Goal: Transaction & Acquisition: Download file/media

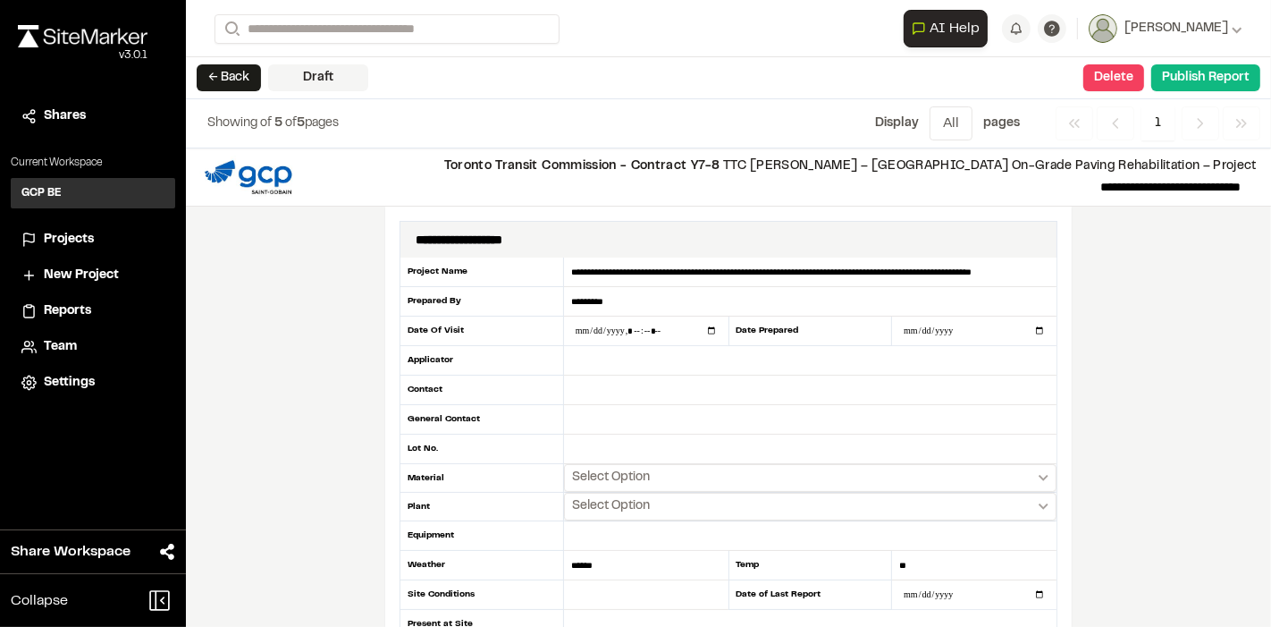
scroll to position [198, 0]
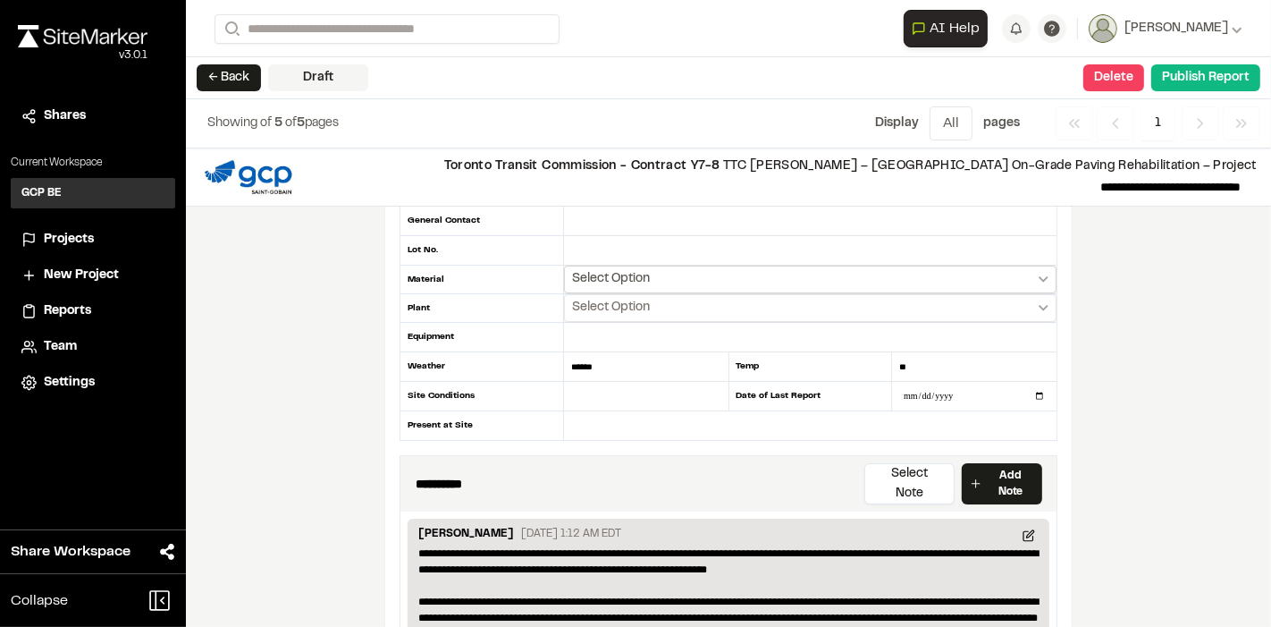
click at [1039, 276] on icon "Select date range" at bounding box center [1044, 279] width 10 height 6
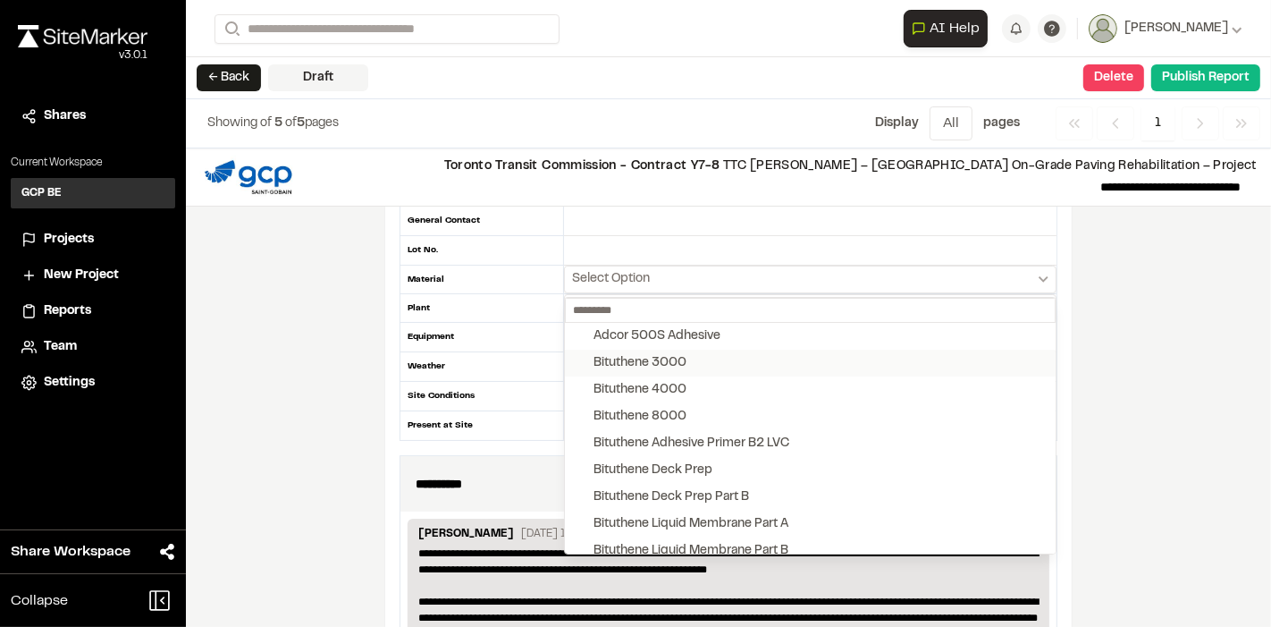
click at [660, 361] on div "Bituthene 3000" at bounding box center [640, 363] width 93 height 20
click at [600, 356] on div "Bituthene 3000" at bounding box center [640, 363] width 93 height 20
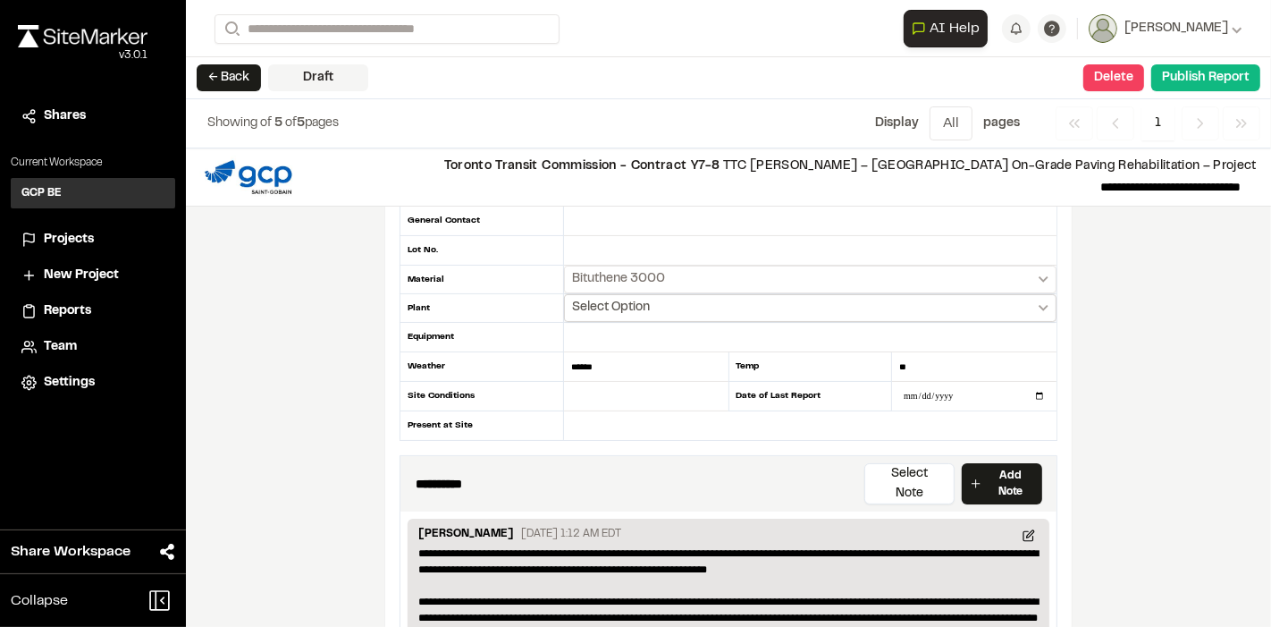
click at [1036, 299] on button "Select Option" at bounding box center [810, 308] width 493 height 28
click at [659, 384] on div "Mount Pleasant" at bounding box center [660, 394] width 132 height 20
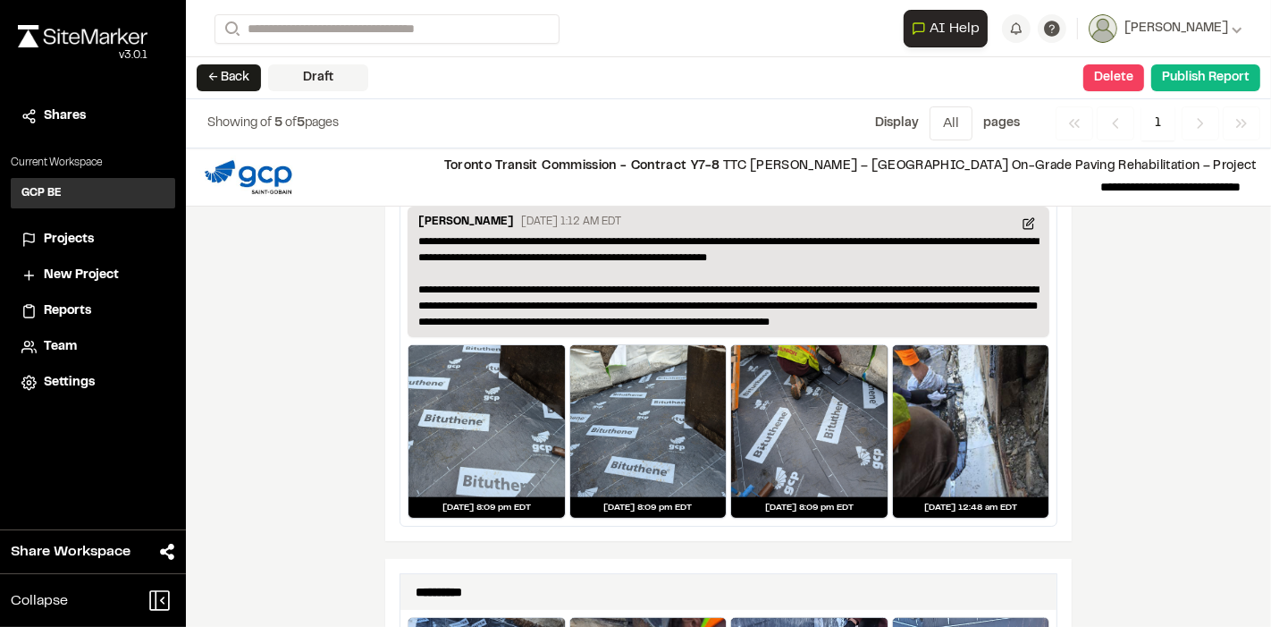
scroll to position [516, 0]
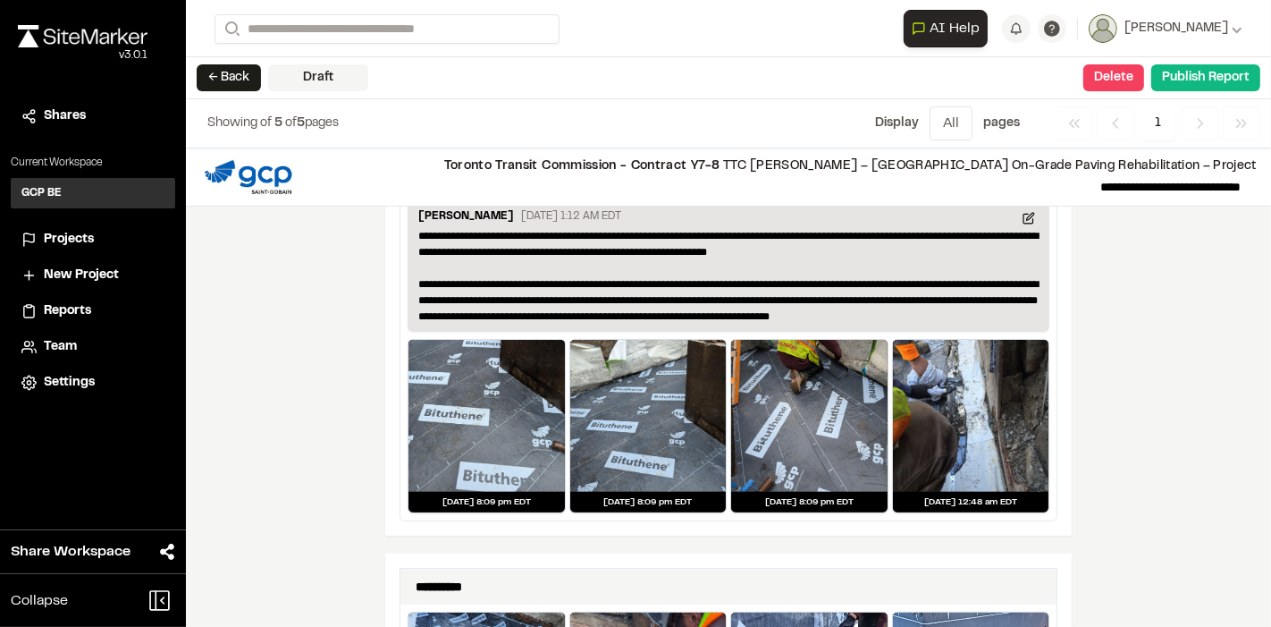
click at [342, 299] on div "**********" at bounding box center [728, 387] width 1085 height 478
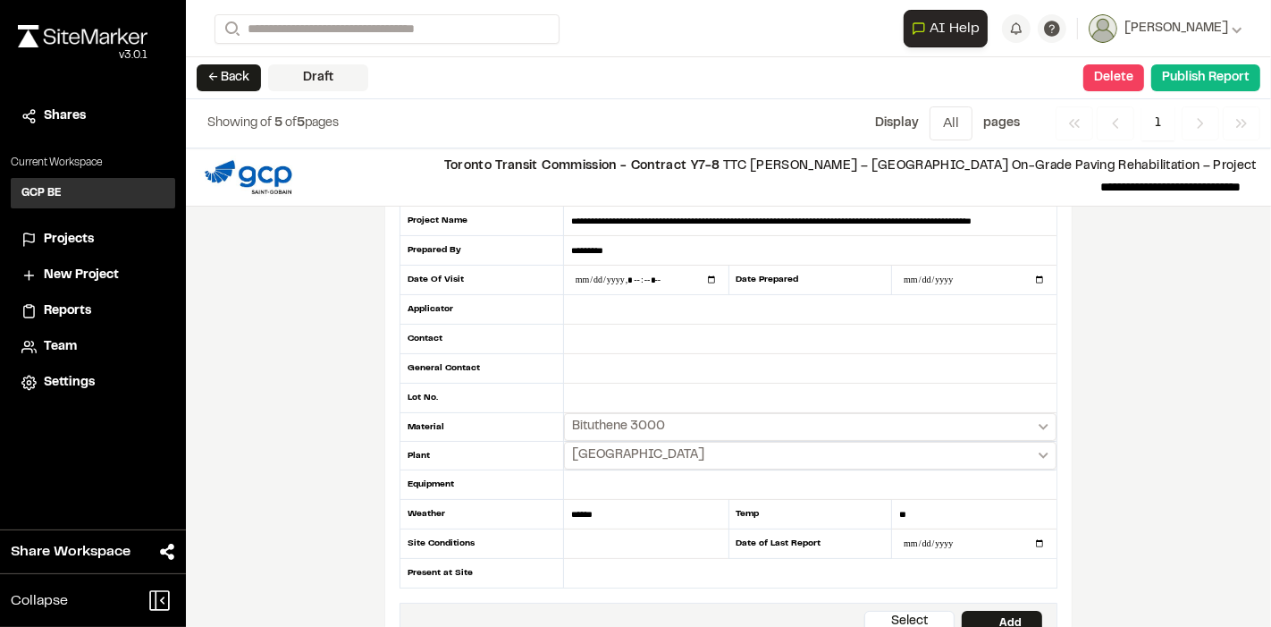
scroll to position [0, 0]
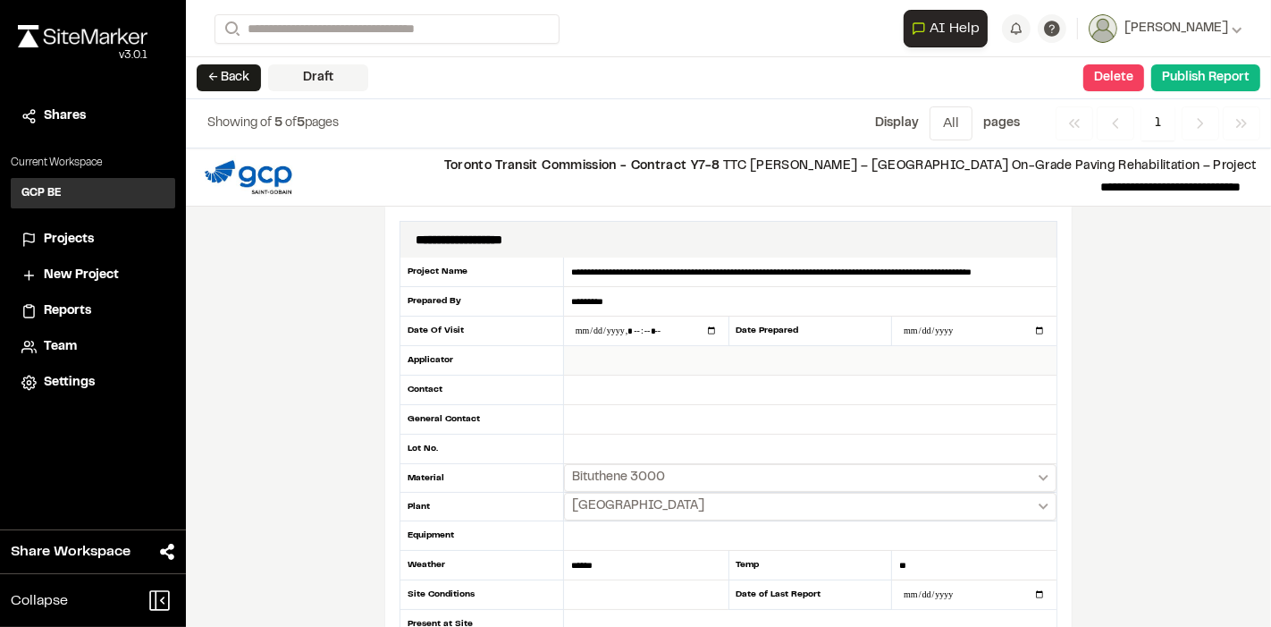
click at [582, 356] on input "text" at bounding box center [810, 361] width 493 height 30
type input "**********"
click at [586, 394] on input "text" at bounding box center [810, 390] width 493 height 30
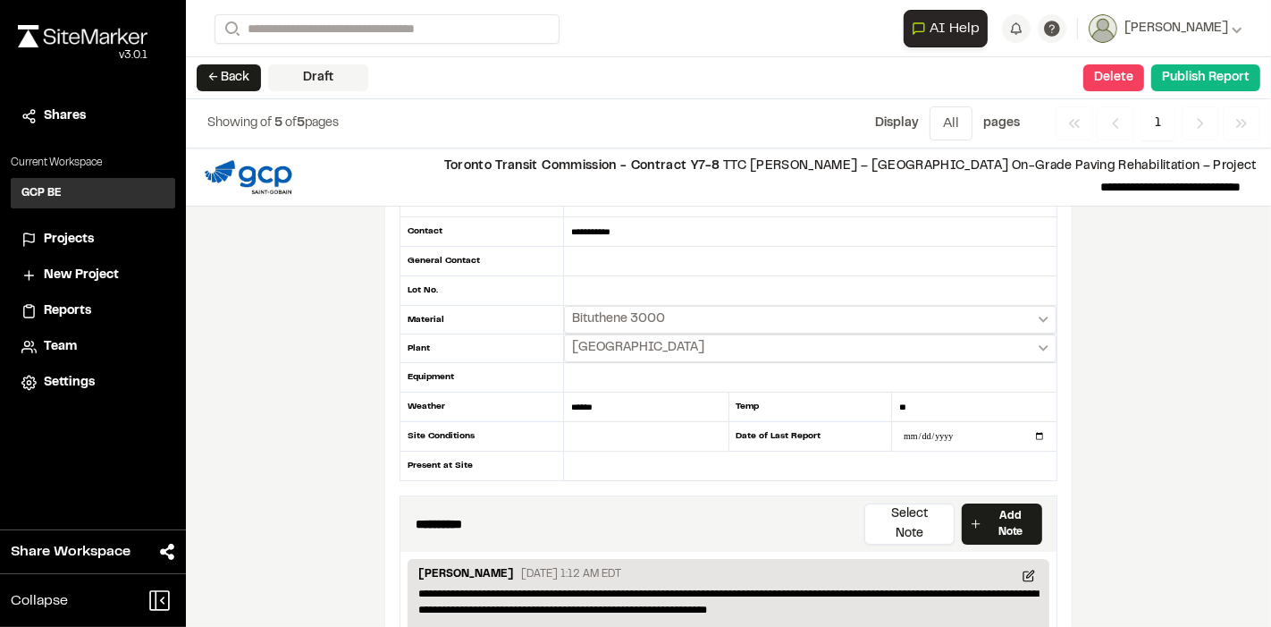
scroll to position [198, 0]
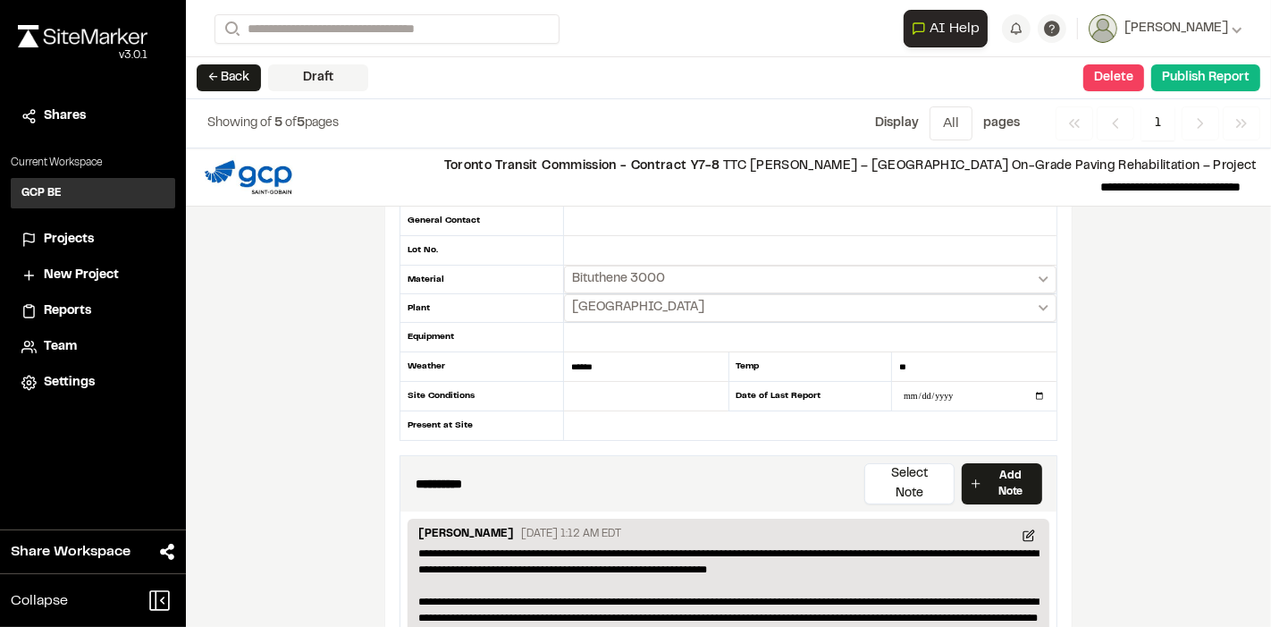
type input "**********"
click at [521, 526] on p "[DATE] 1:12 AM EDT" at bounding box center [571, 534] width 100 height 16
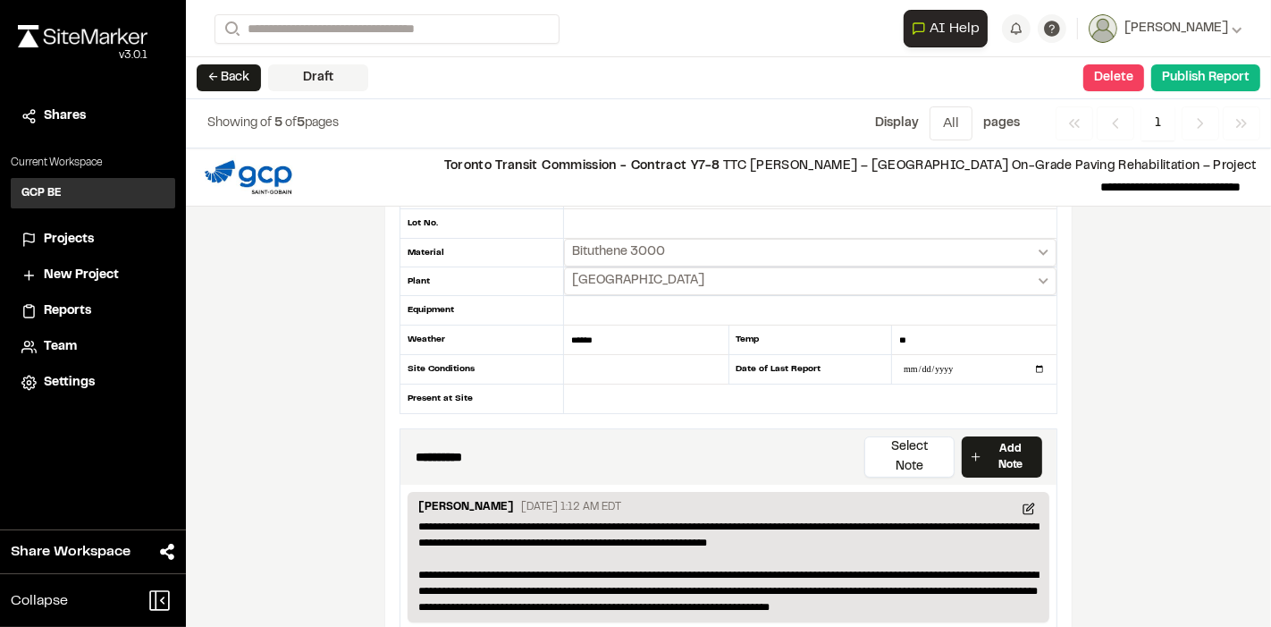
scroll to position [238, 0]
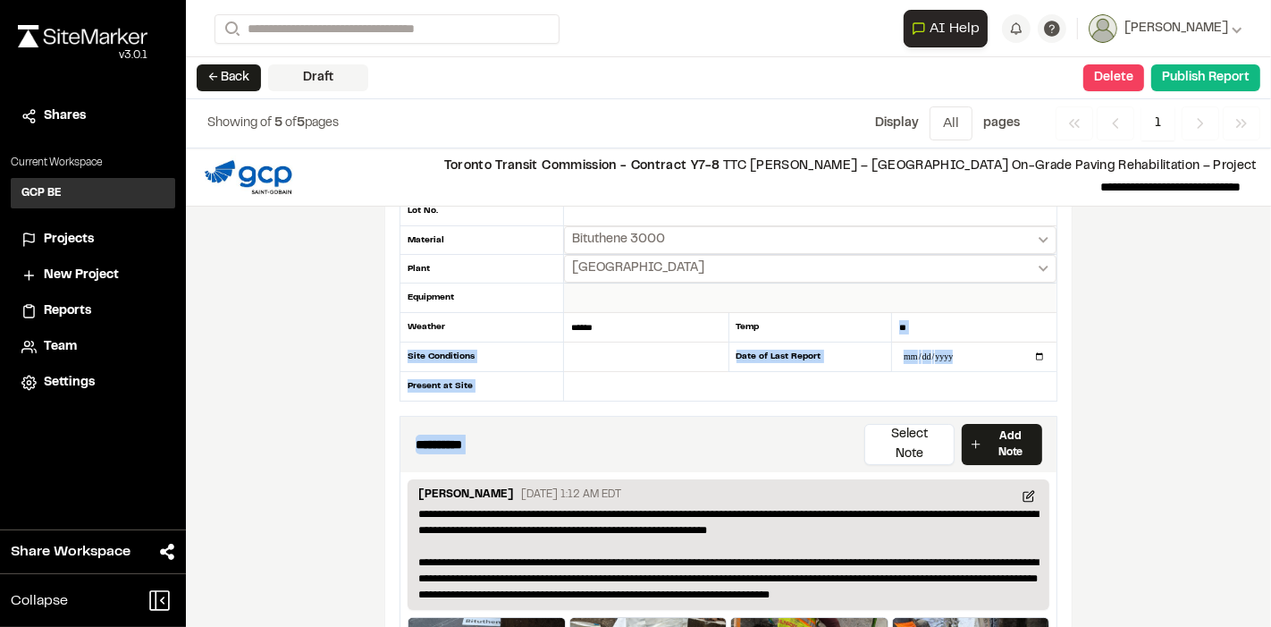
drag, startPoint x: 856, startPoint y: 434, endPoint x: 1030, endPoint y: 297, distance: 222.1
click at [1030, 297] on div "**********" at bounding box center [728, 391] width 687 height 845
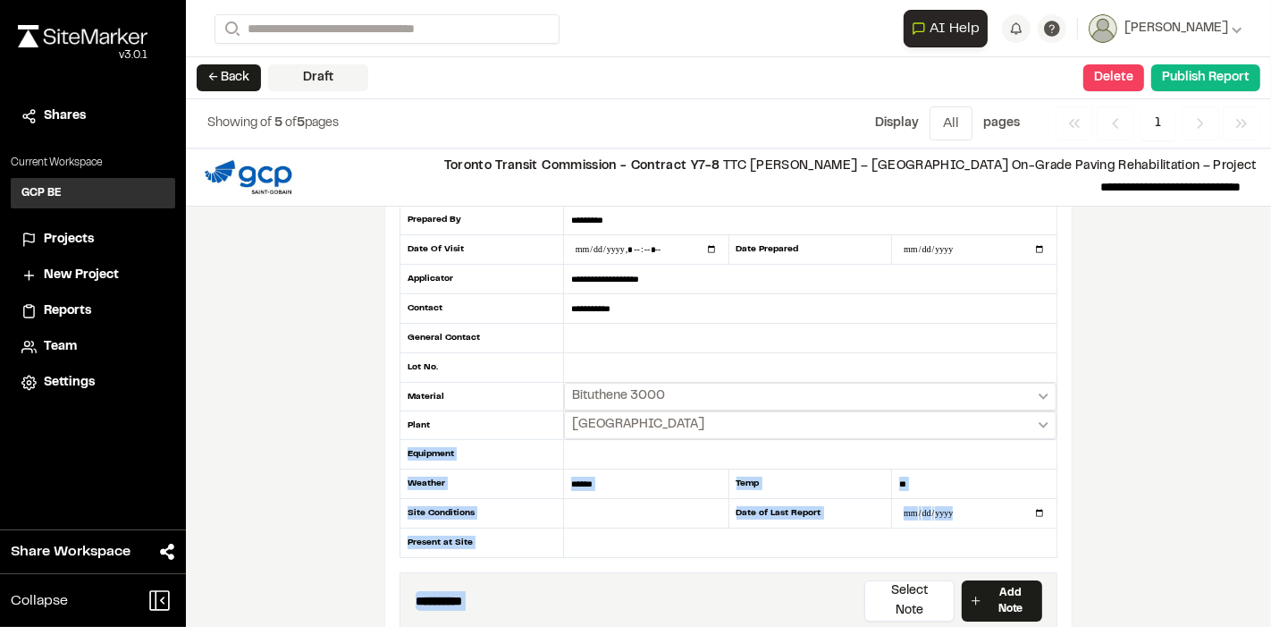
scroll to position [0, 0]
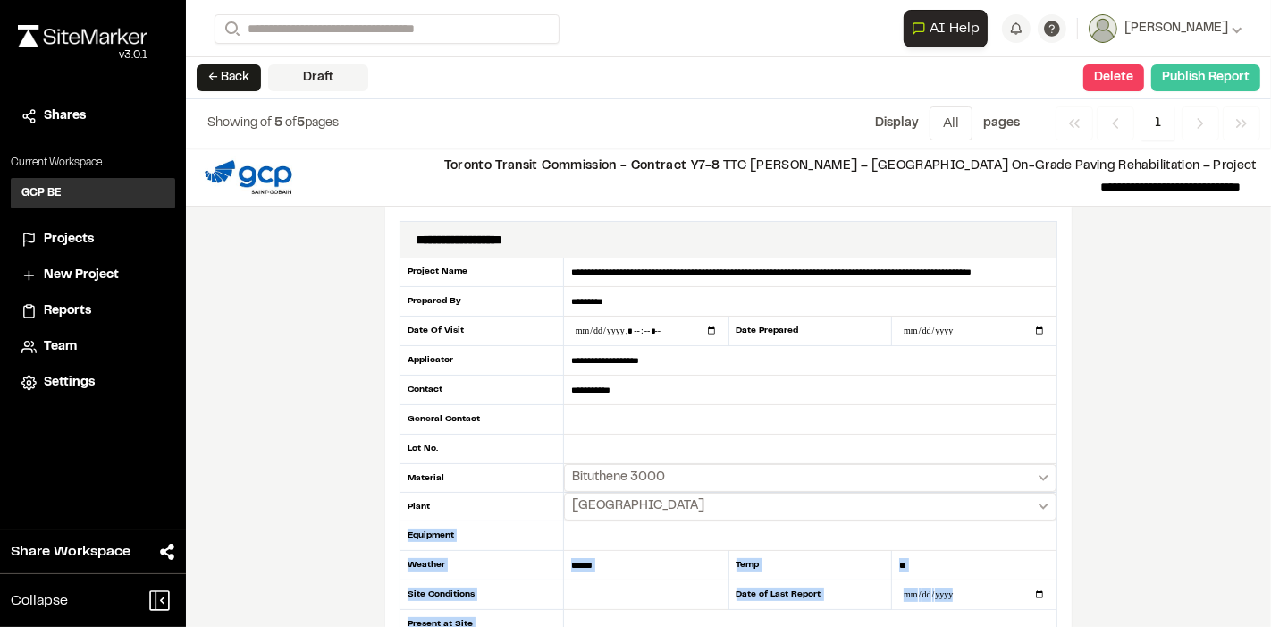
click at [1176, 70] on button "Publish Report" at bounding box center [1205, 77] width 109 height 27
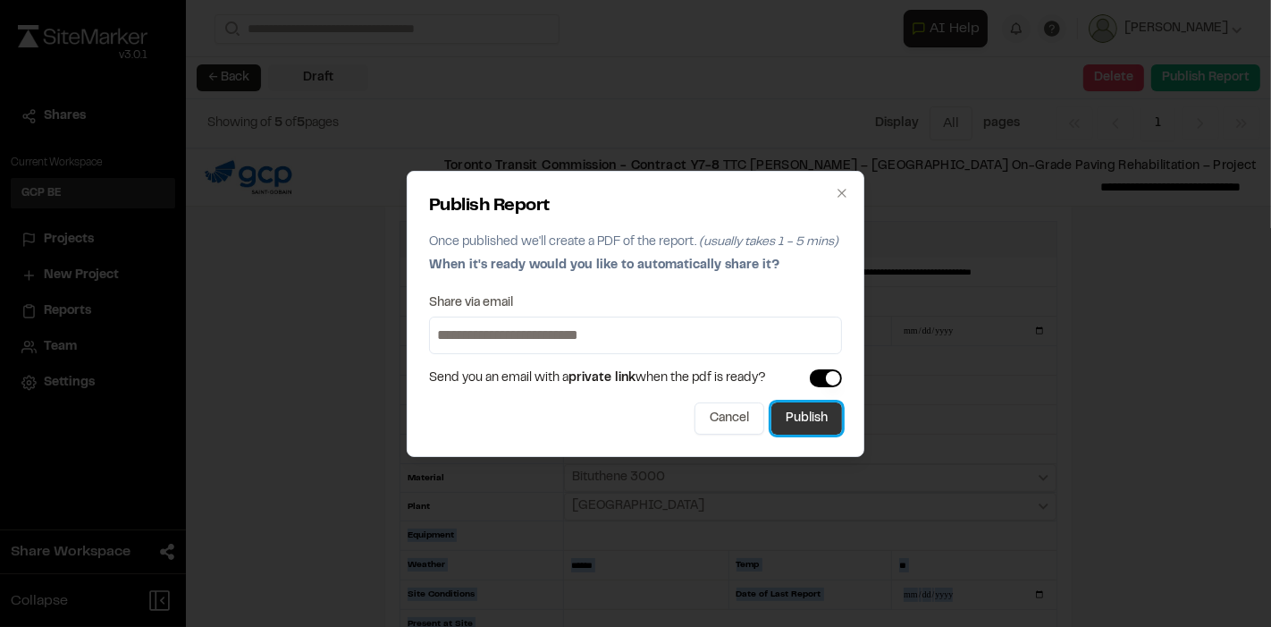
click at [813, 412] on button "Publish" at bounding box center [807, 418] width 71 height 32
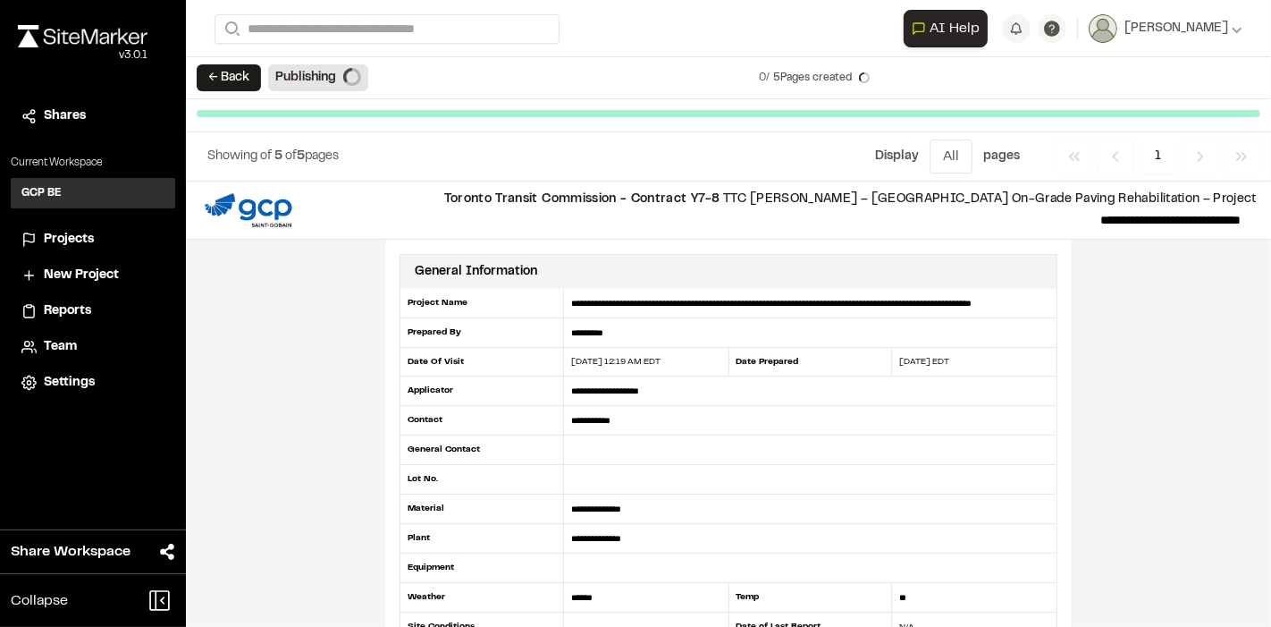
click at [223, 373] on div "**********" at bounding box center [728, 403] width 1085 height 445
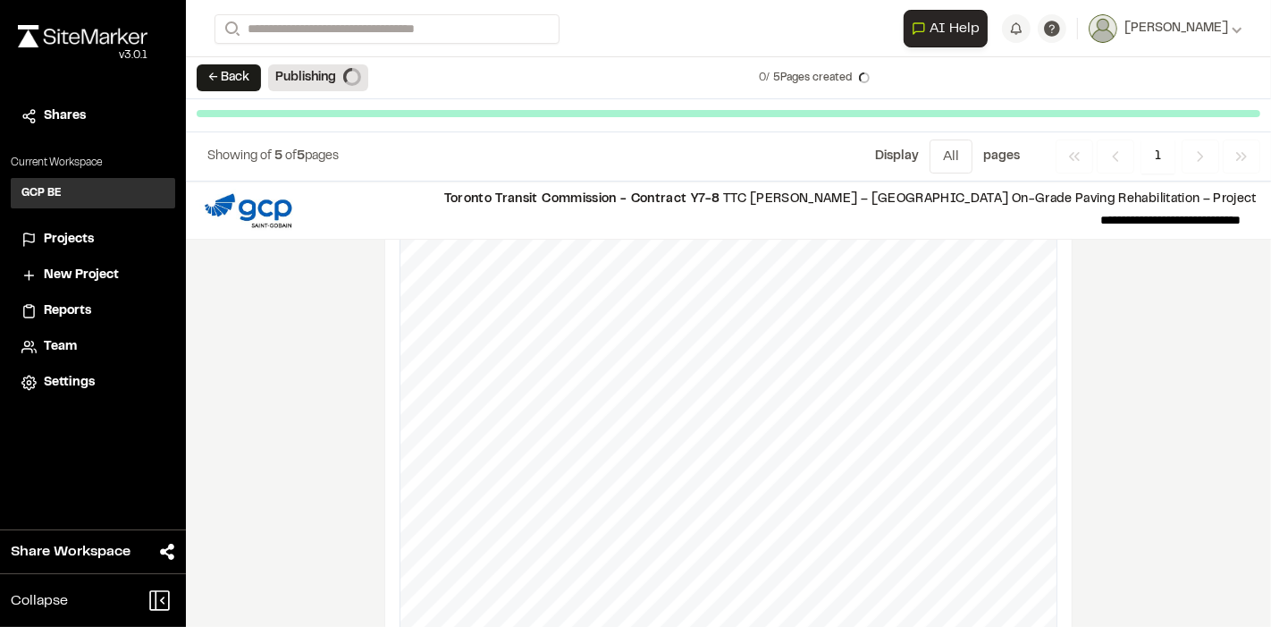
scroll to position [3341, 0]
click at [165, 551] on icon at bounding box center [167, 552] width 14 height 16
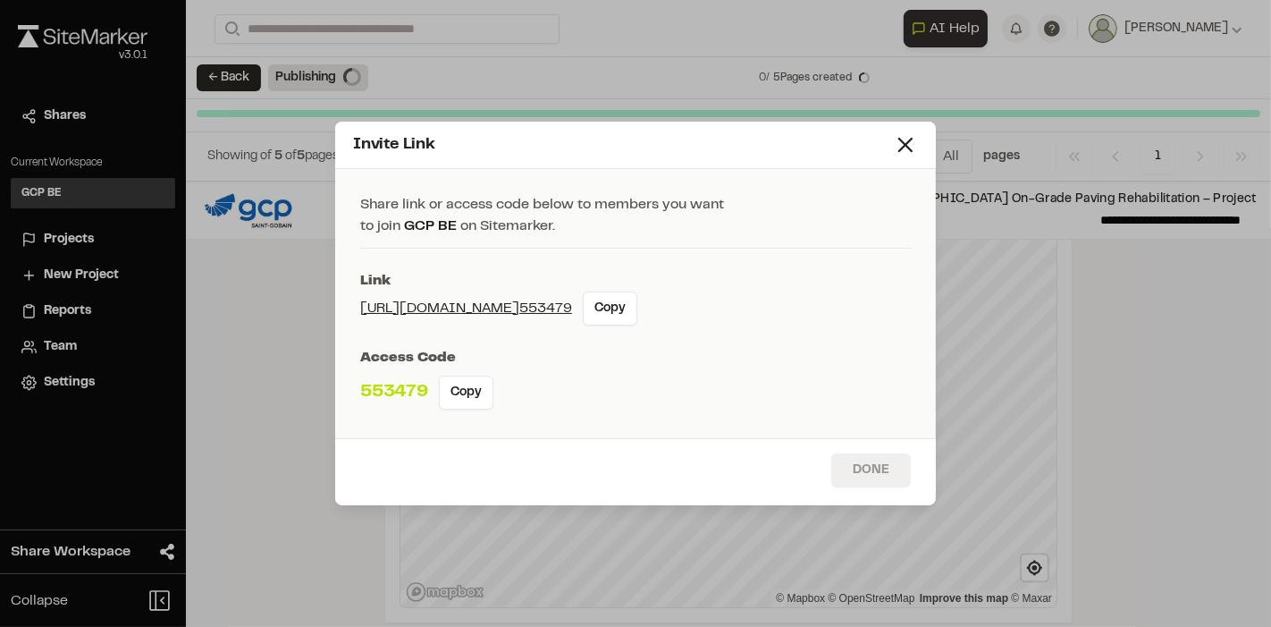
click at [866, 463] on button "Done" at bounding box center [871, 470] width 80 height 34
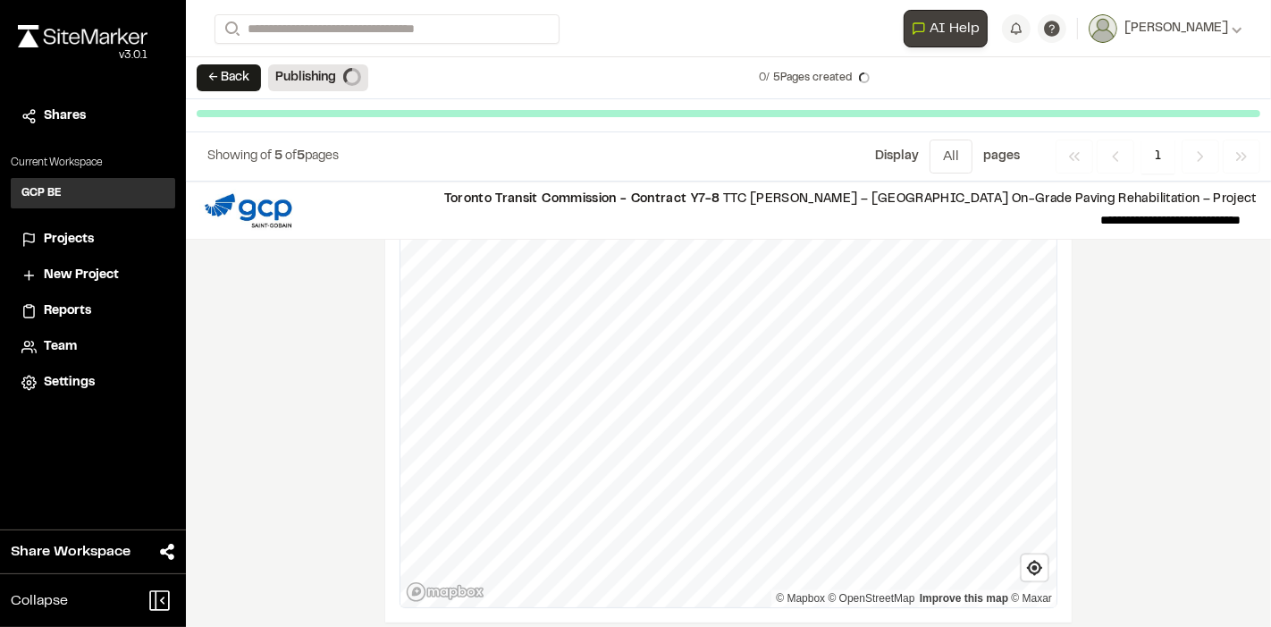
click at [972, 37] on span "AI Help" at bounding box center [955, 28] width 50 height 21
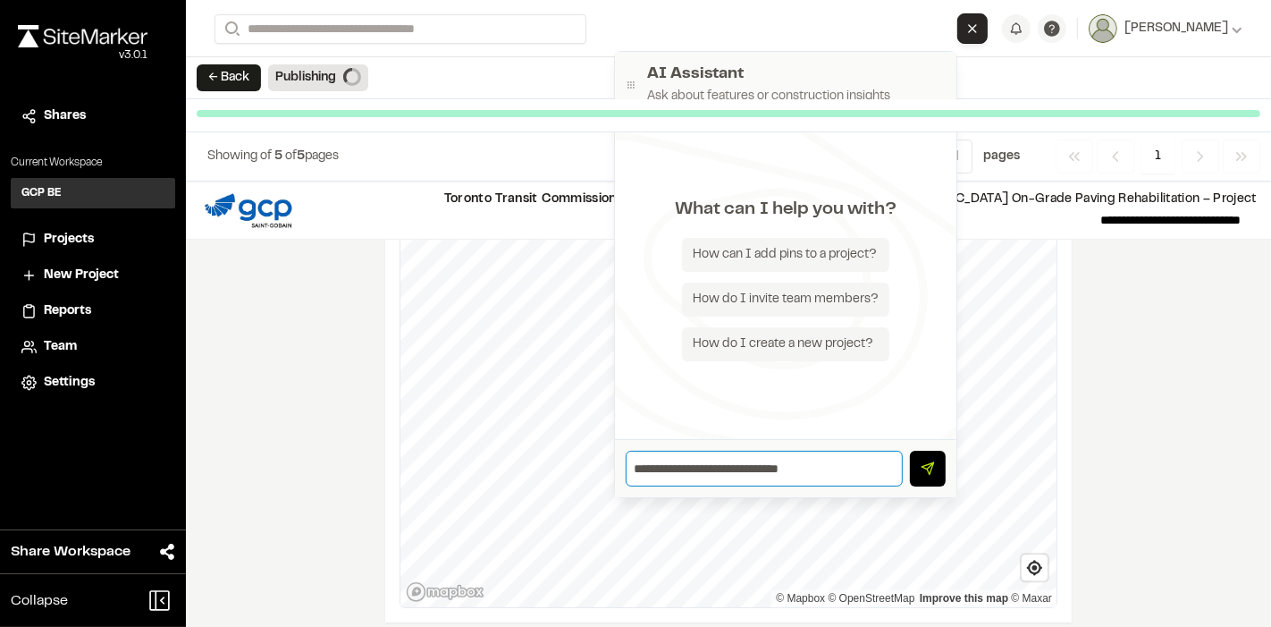
type input "**********"
click at [933, 470] on polygon "button" at bounding box center [928, 468] width 12 height 12
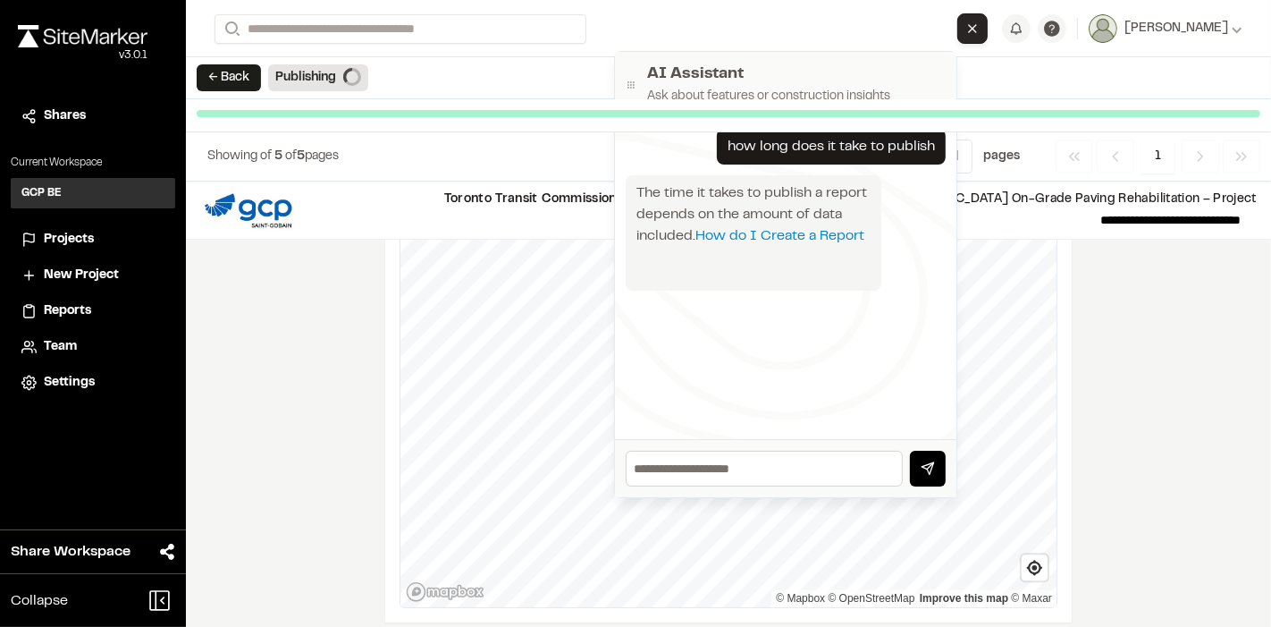
click at [1227, 403] on div "**********" at bounding box center [728, 403] width 1085 height 445
click at [320, 397] on div "**********" at bounding box center [728, 403] width 1085 height 445
click at [904, 147] on div "how long does it take to publish" at bounding box center [831, 146] width 207 height 21
drag, startPoint x: 723, startPoint y: 156, endPoint x: 773, endPoint y: 223, distance: 83.7
click at [773, 223] on div "how long does it take to publish The time it takes to publish a report depends …" at bounding box center [786, 278] width 342 height 321
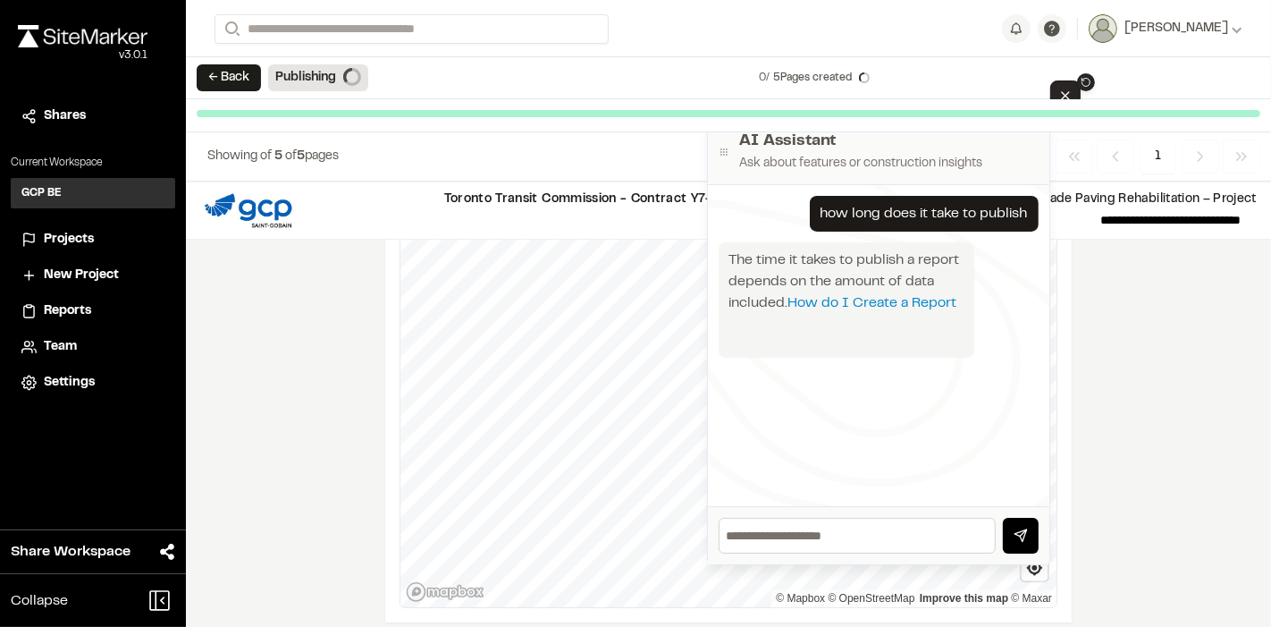
click at [1182, 326] on div "**********" at bounding box center [728, 403] width 1085 height 445
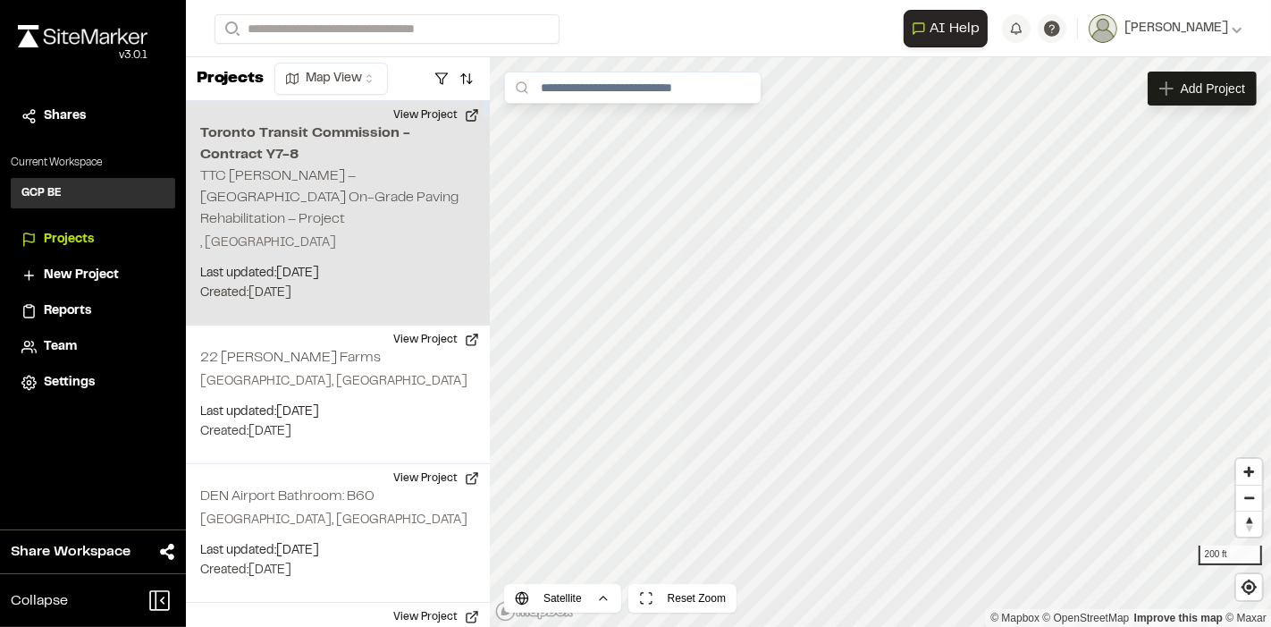
click at [223, 129] on h2 "Toronto Transit Commission - Contract Y7-8" at bounding box center [337, 143] width 275 height 43
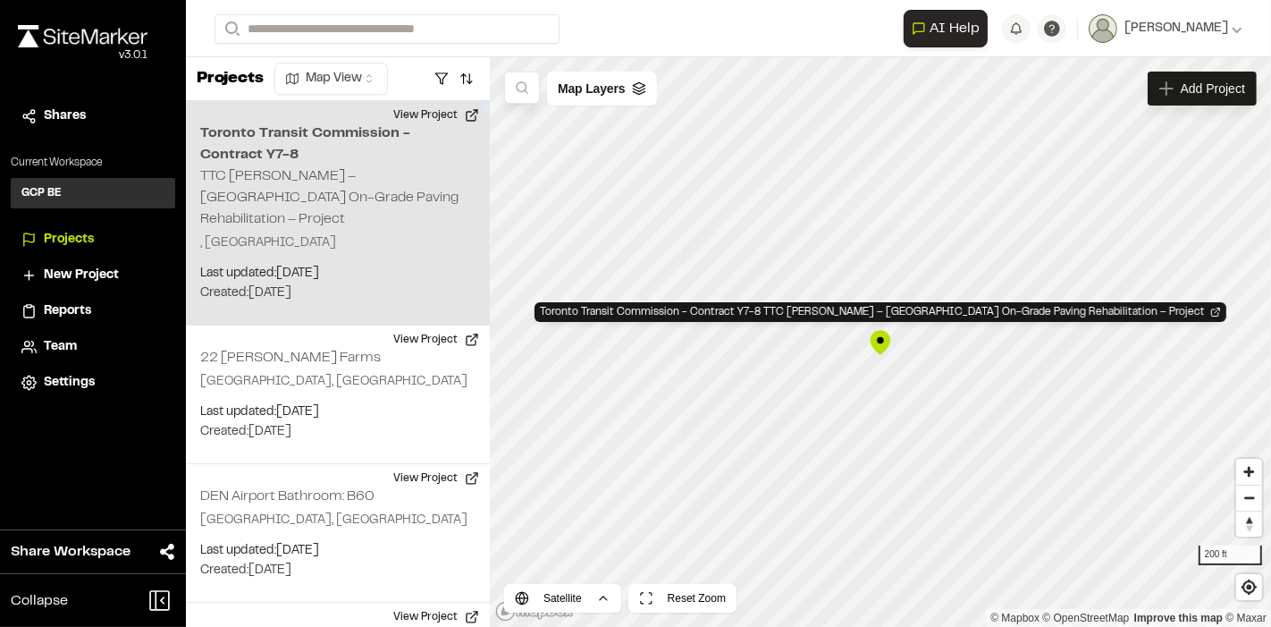
click at [300, 127] on h2 "Toronto Transit Commission - Contract Y7-8" at bounding box center [337, 143] width 275 height 43
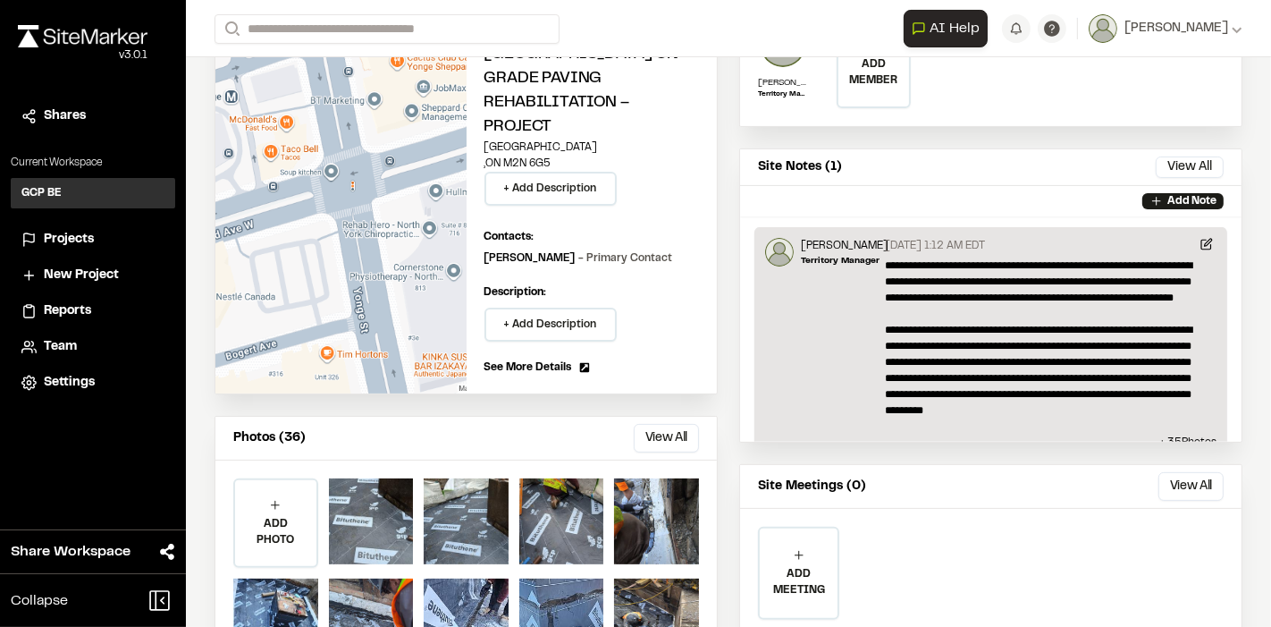
scroll to position [334, 0]
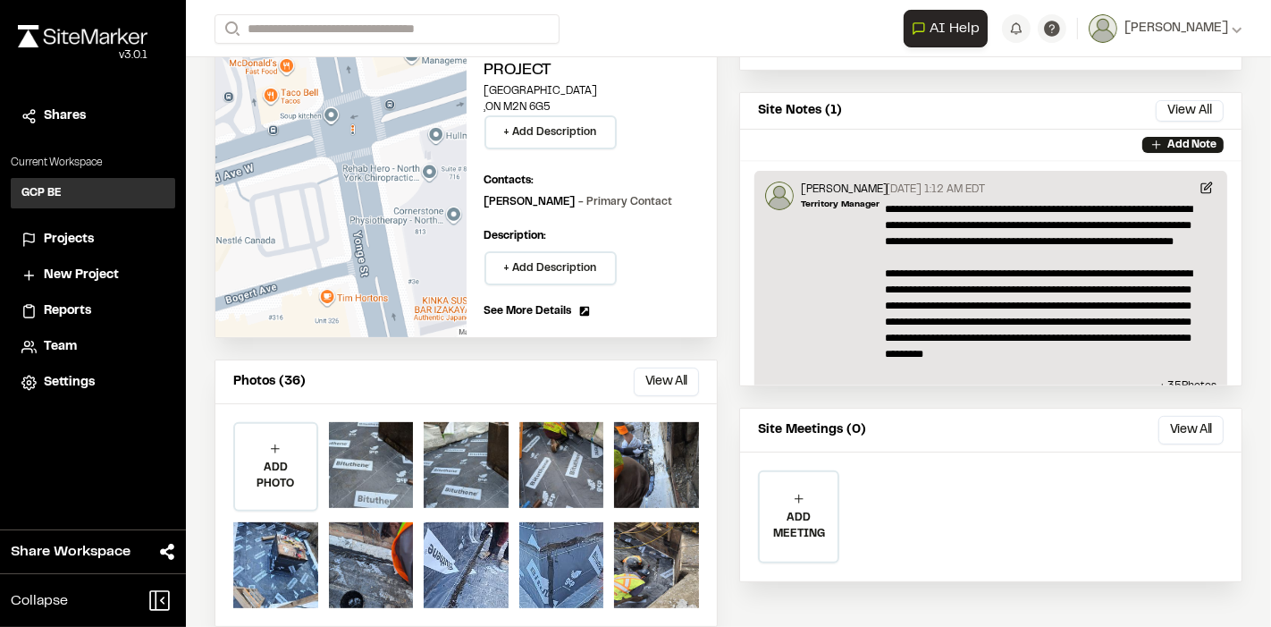
click at [54, 305] on span "Reports" at bounding box center [67, 311] width 47 height 20
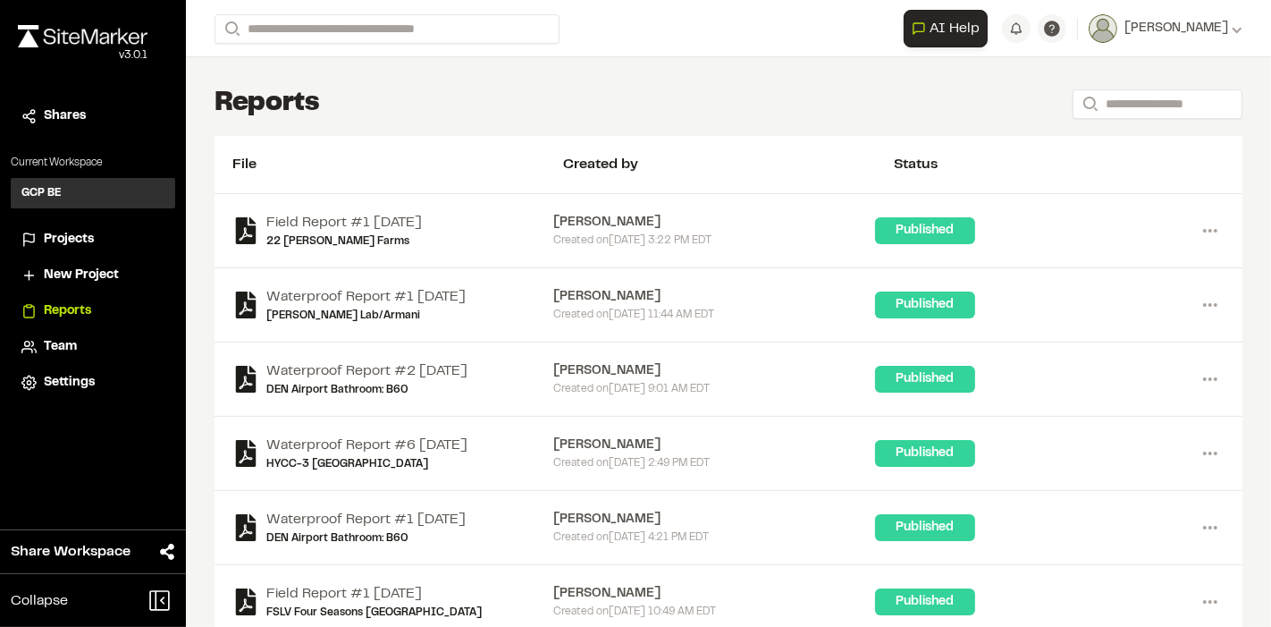
click at [55, 242] on span "Projects" at bounding box center [69, 240] width 50 height 20
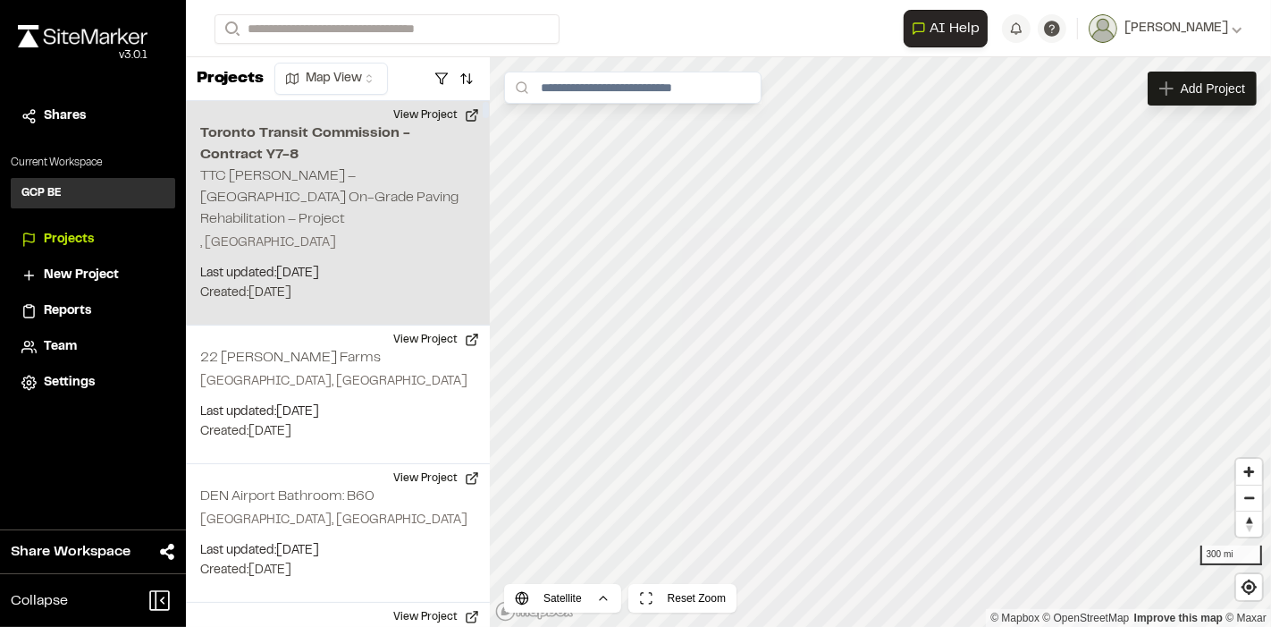
click at [293, 164] on h2 "Toronto Transit Commission - Contract Y7-8" at bounding box center [337, 143] width 275 height 43
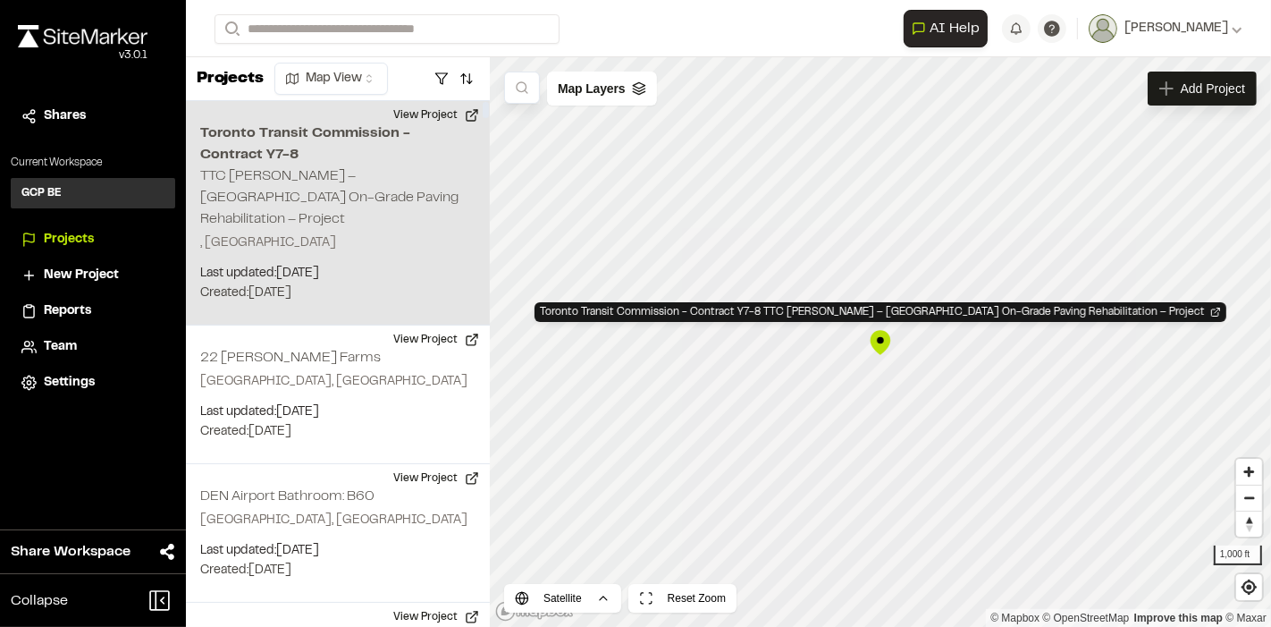
click at [293, 164] on h2 "Toronto Transit Commission - Contract Y7-8" at bounding box center [337, 143] width 275 height 43
click at [44, 312] on span "Reports" at bounding box center [67, 311] width 47 height 20
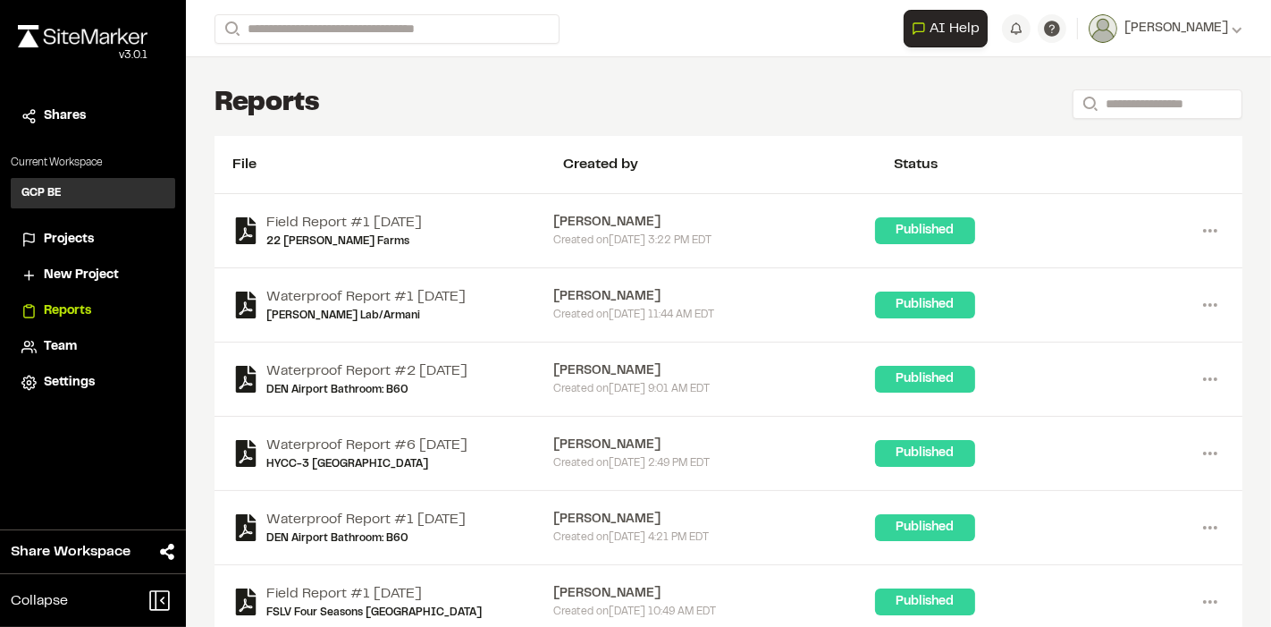
click at [60, 243] on span "Projects" at bounding box center [69, 240] width 50 height 20
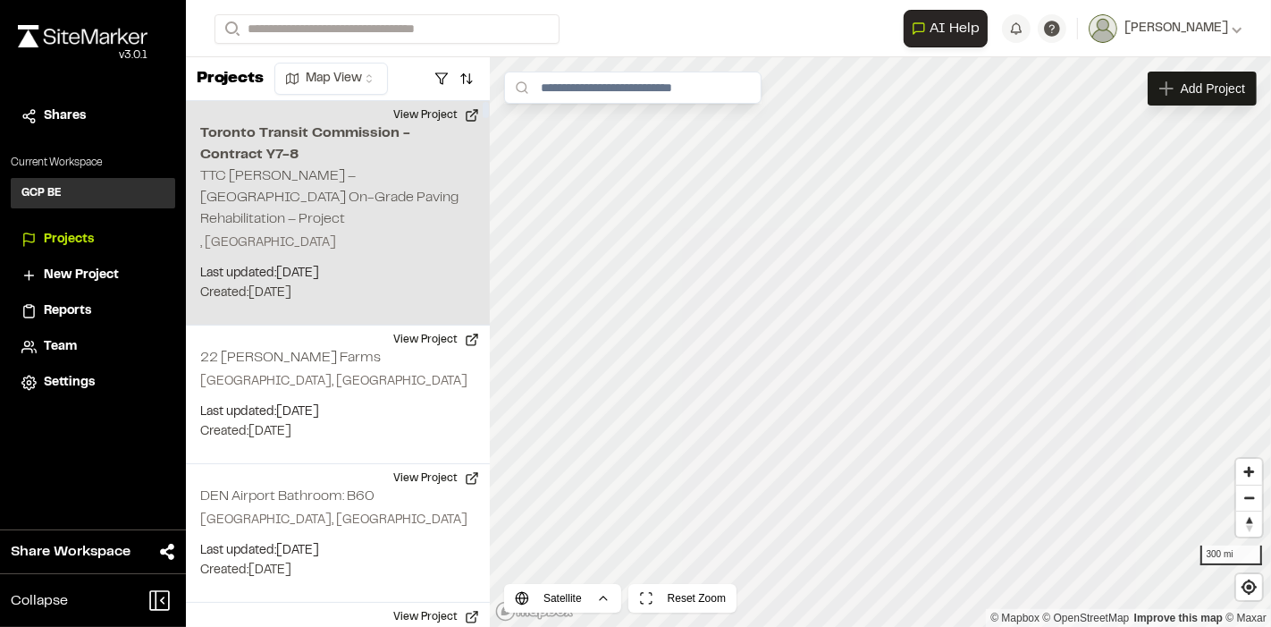
click at [237, 149] on h2 "Toronto Transit Commission - Contract Y7-8" at bounding box center [337, 143] width 275 height 43
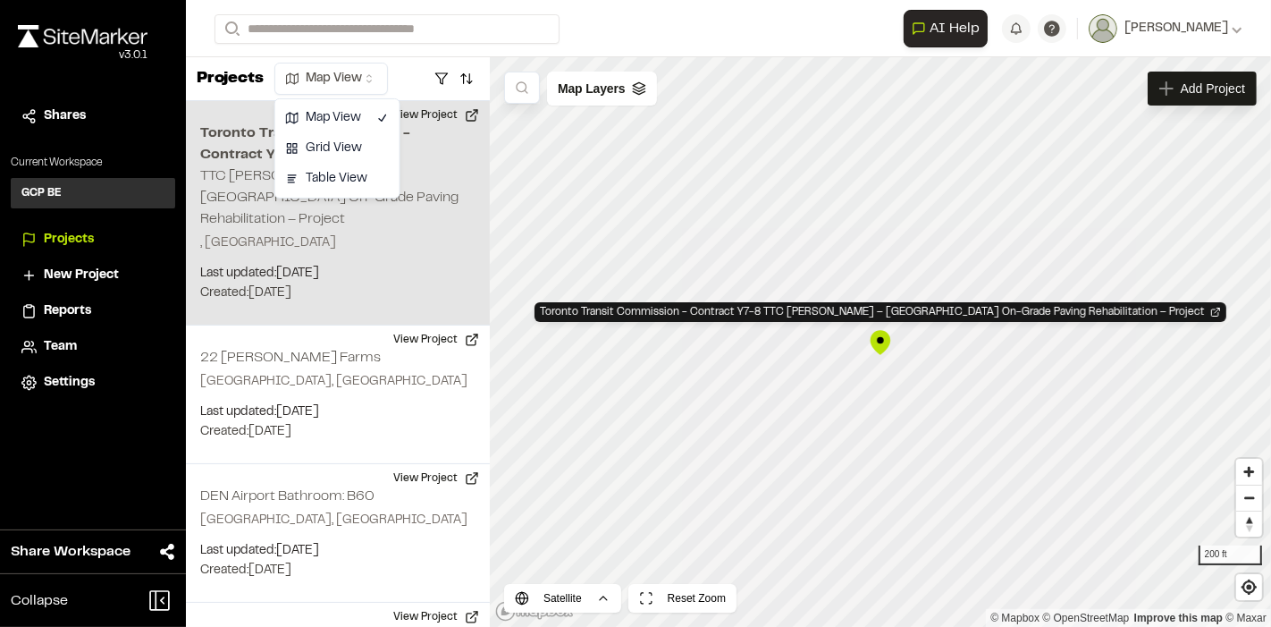
click at [305, 84] on html "**********" at bounding box center [635, 313] width 1271 height 627
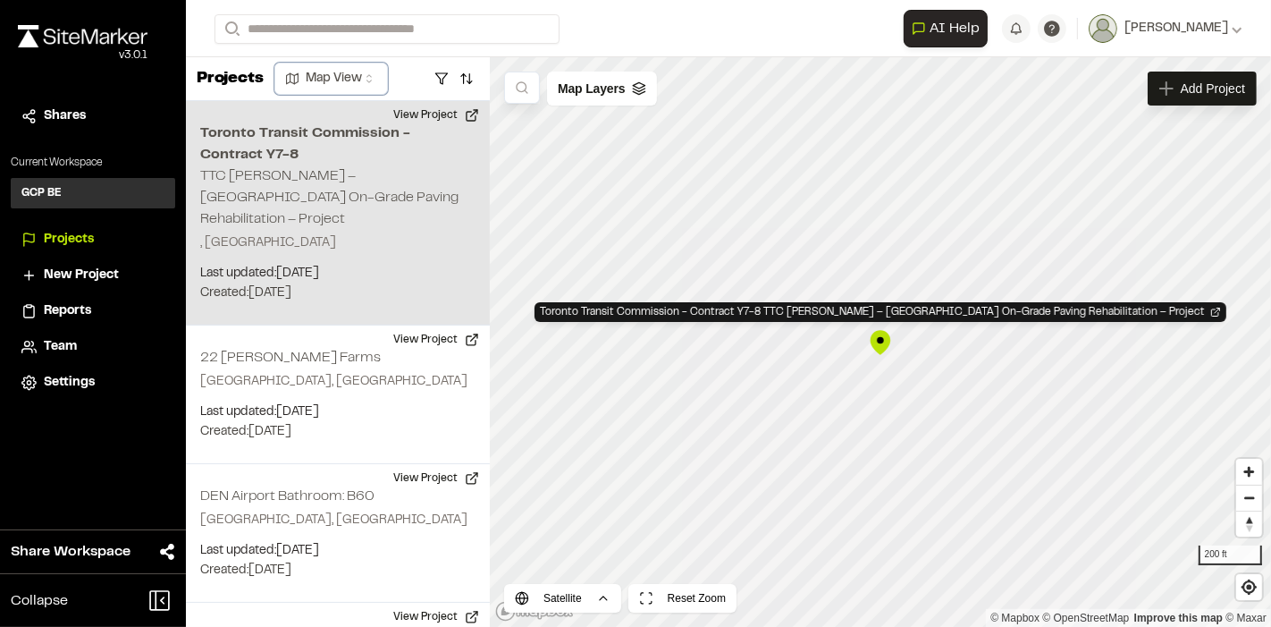
click at [622, 179] on html "**********" at bounding box center [635, 313] width 1271 height 627
click at [51, 315] on span "Reports" at bounding box center [67, 311] width 47 height 20
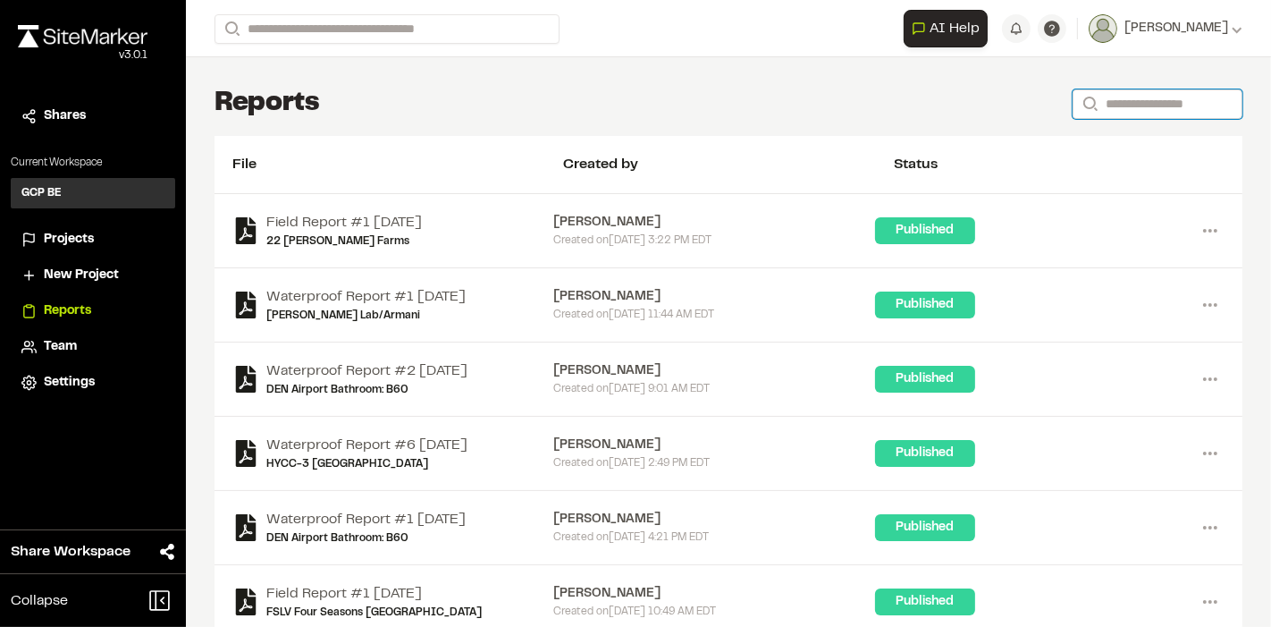
click at [1098, 108] on input "Search" at bounding box center [1158, 104] width 170 height 30
click at [42, 232] on div "Projects" at bounding box center [92, 240] width 143 height 20
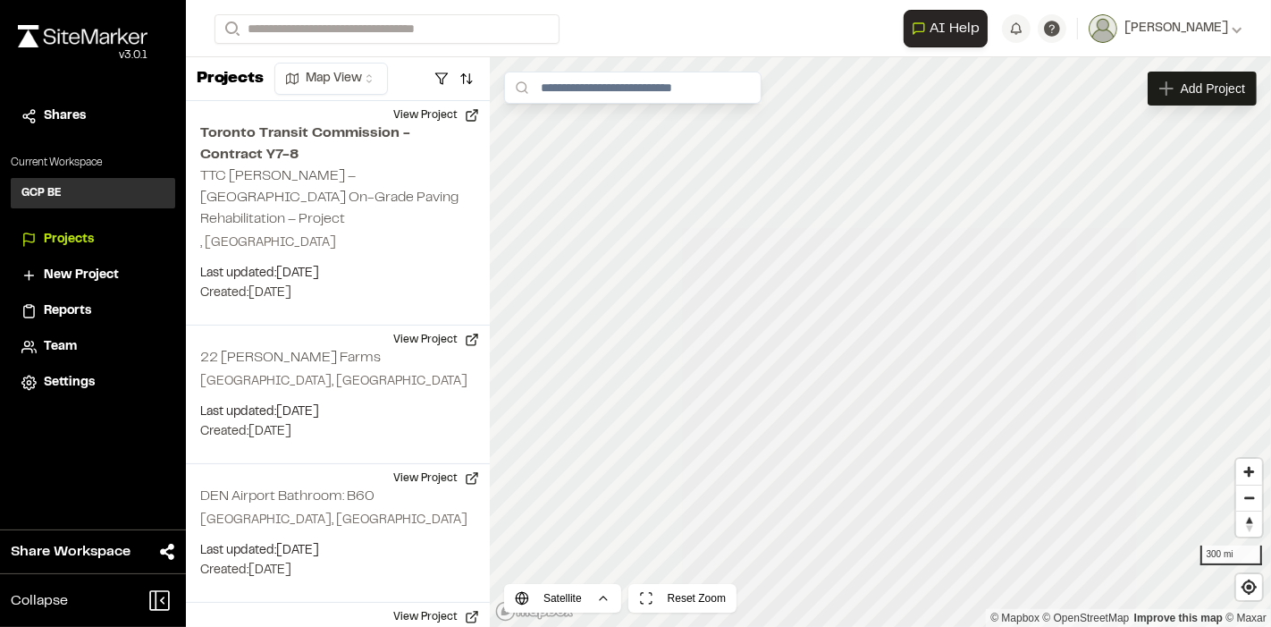
click at [38, 192] on h3 "GCP BE" at bounding box center [41, 193] width 40 height 16
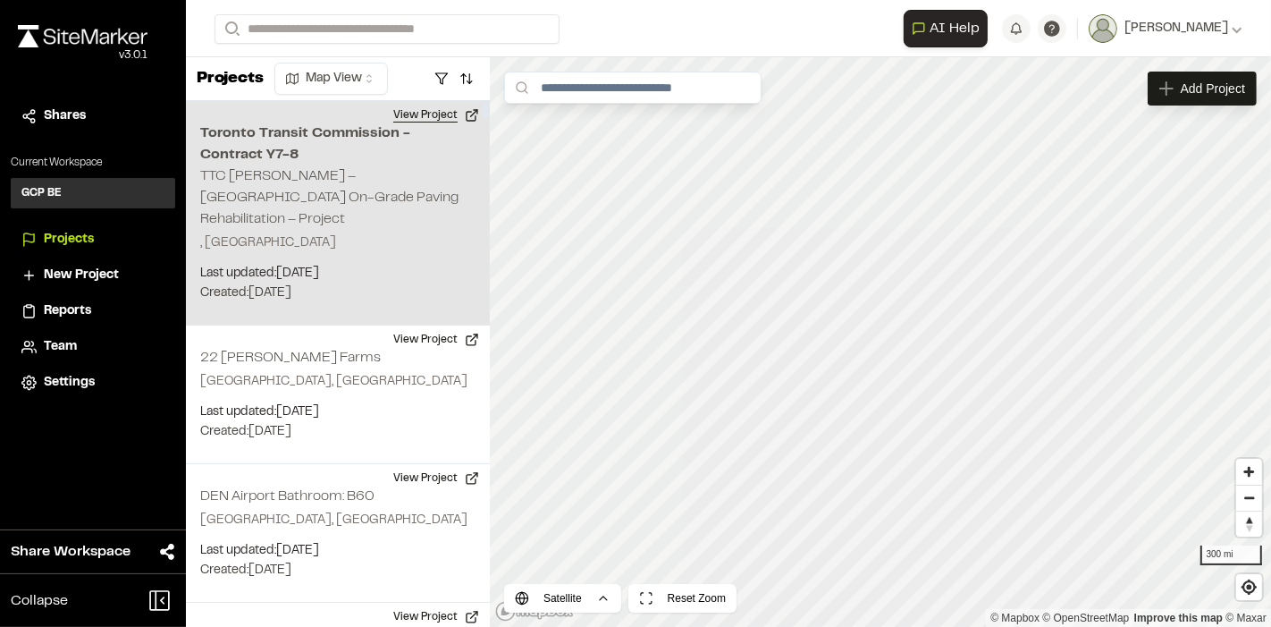
click at [459, 110] on button "View Project" at bounding box center [436, 115] width 107 height 29
click at [356, 183] on div "Toronto Transit Commission - Contract Y7-8 TTC Sheppard – Yonge Station On-Grad…" at bounding box center [338, 213] width 304 height 224
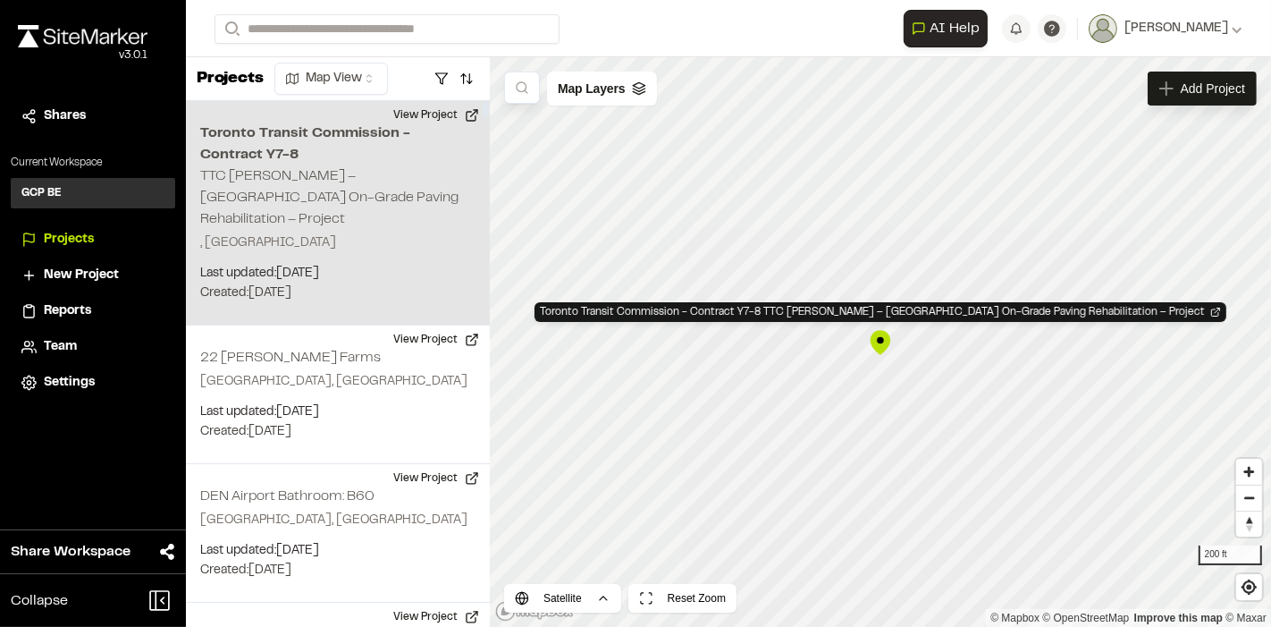
click at [249, 283] on p "Created: Sep 2, 2025" at bounding box center [337, 293] width 275 height 20
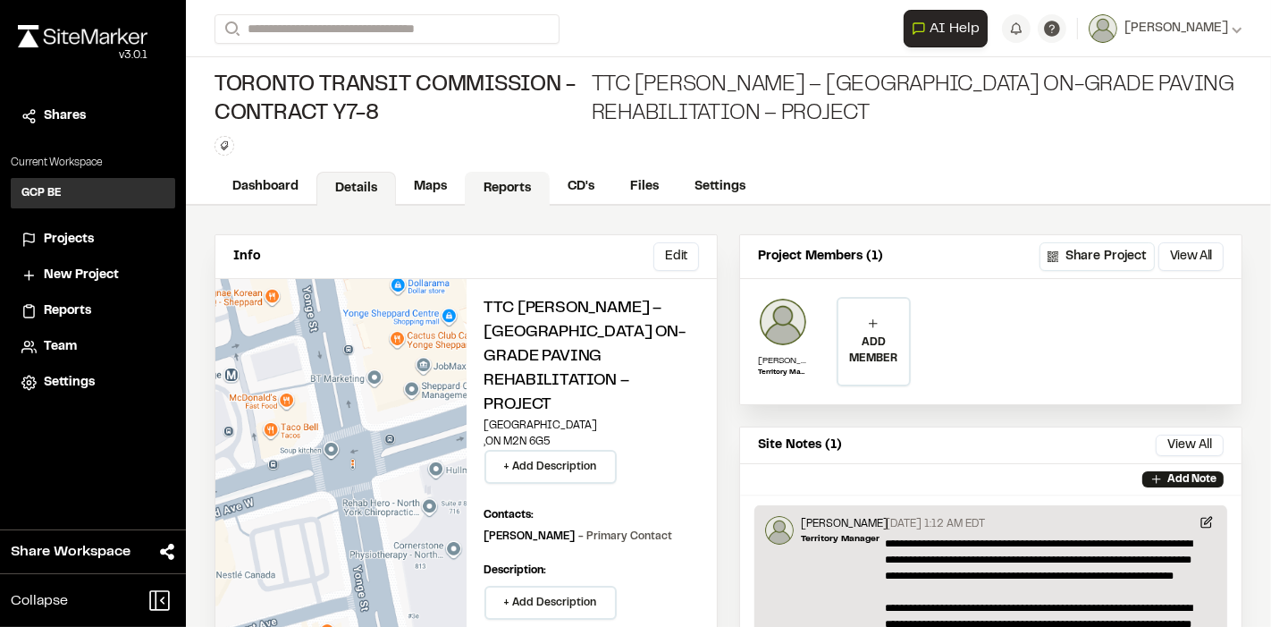
click at [494, 185] on link "Reports" at bounding box center [507, 189] width 85 height 34
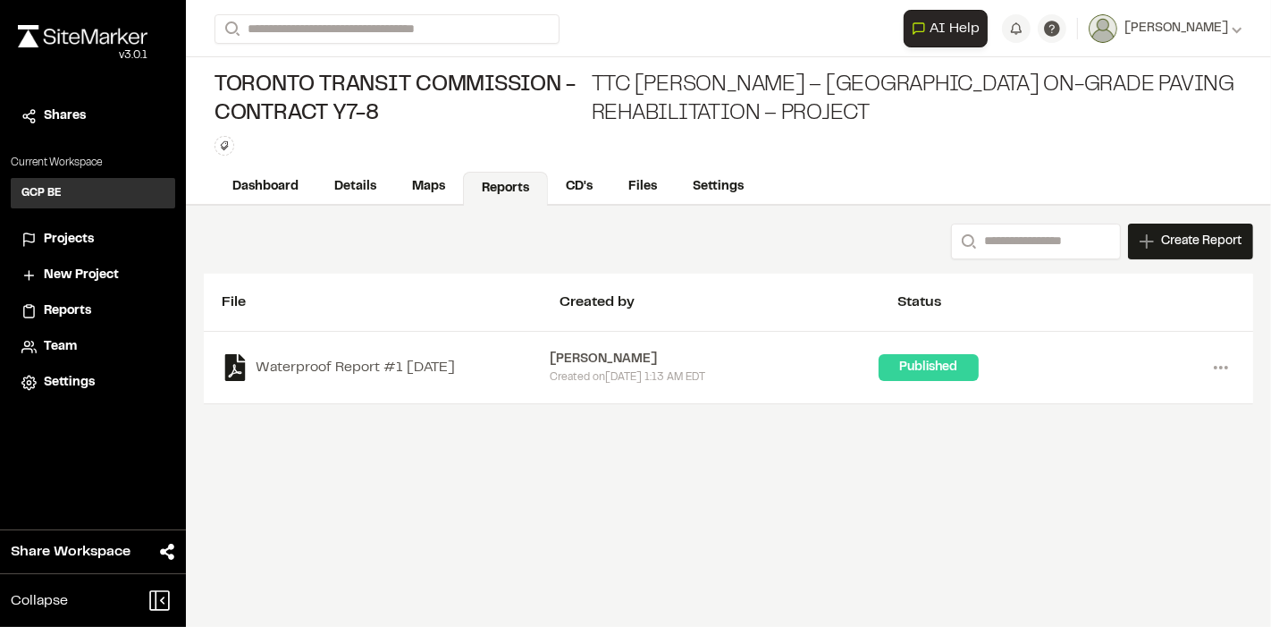
click at [919, 368] on div "Published" at bounding box center [929, 367] width 100 height 27
drag, startPoint x: 920, startPoint y: 368, endPoint x: 1091, endPoint y: 386, distance: 171.7
click at [1091, 386] on div "Waterproof Report #1 2025-08-27 Doug Ryan Created on Wed, Sep 3, 2025 1:13 AM E…" at bounding box center [729, 368] width 1050 height 72
click at [1228, 367] on icon at bounding box center [1221, 367] width 29 height 29
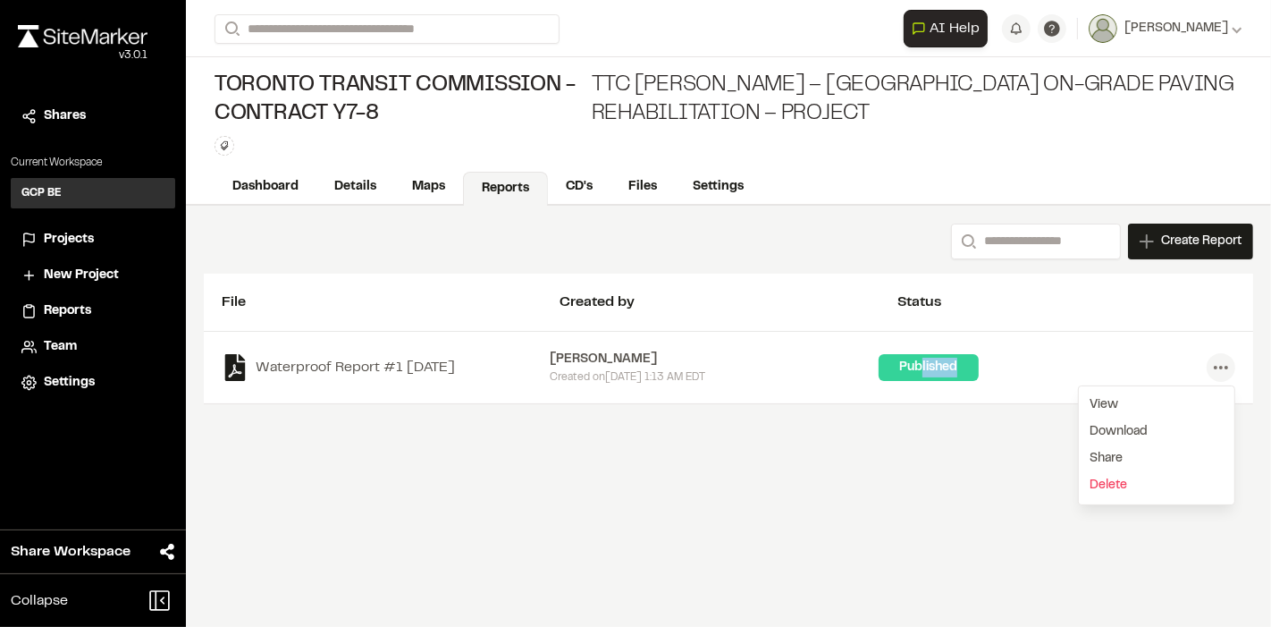
click at [1228, 367] on icon at bounding box center [1221, 367] width 29 height 29
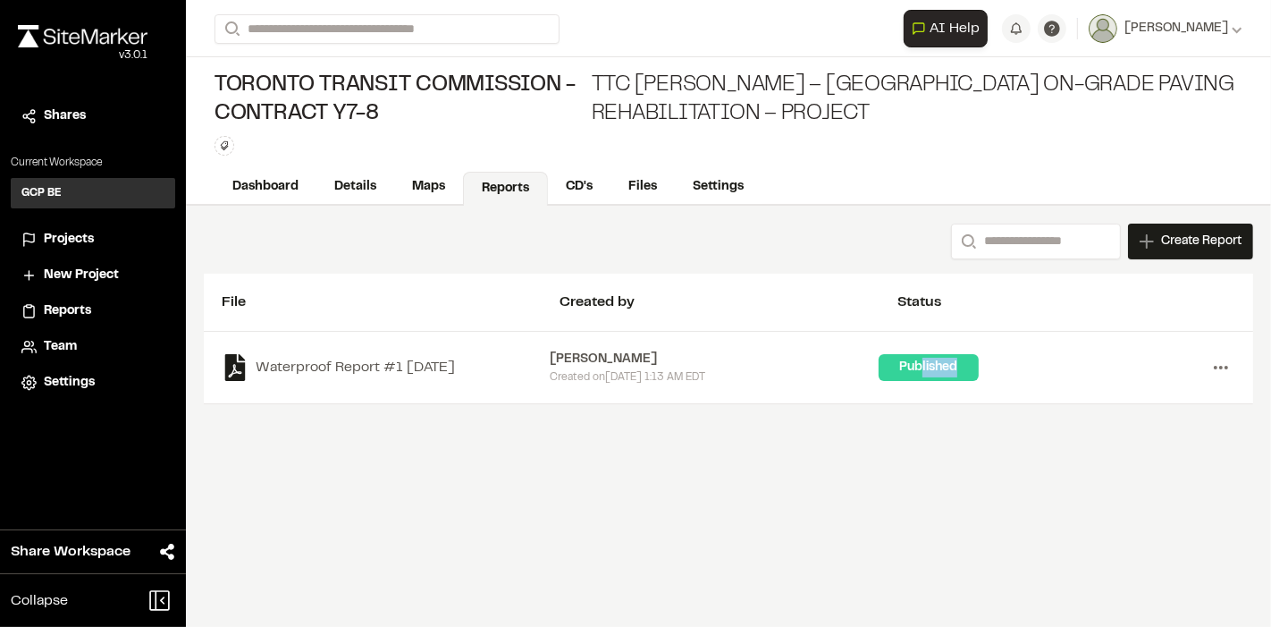
click at [1228, 367] on icon at bounding box center [1221, 367] width 29 height 29
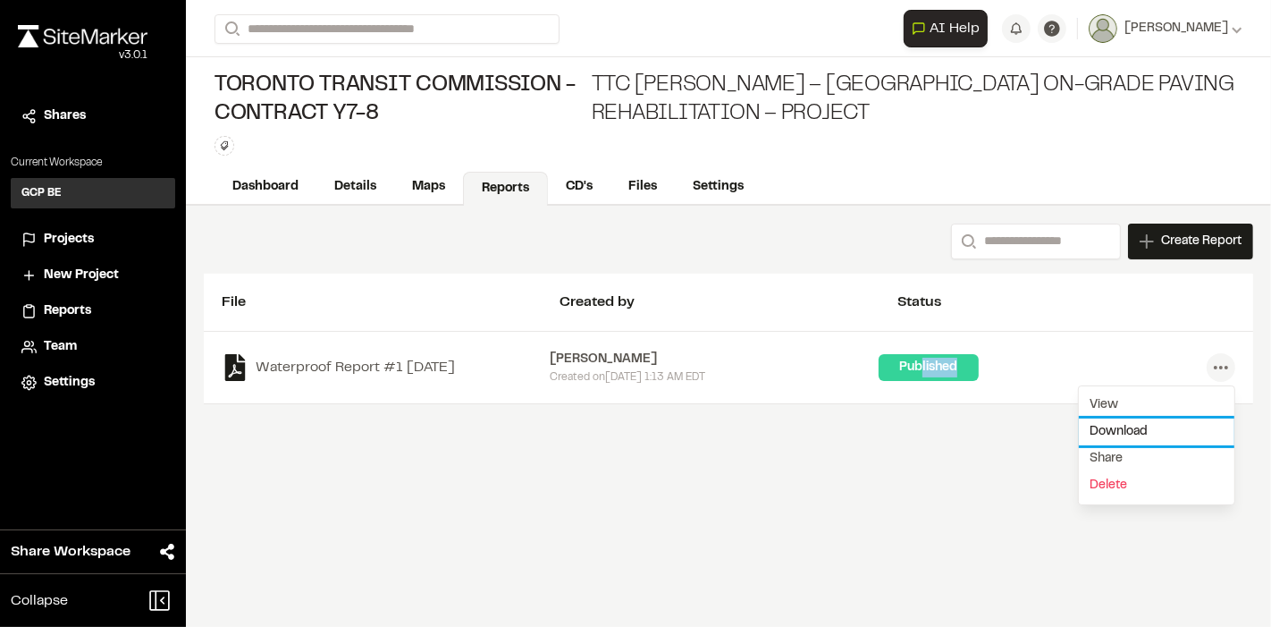
click at [1143, 423] on link "Download" at bounding box center [1157, 431] width 156 height 27
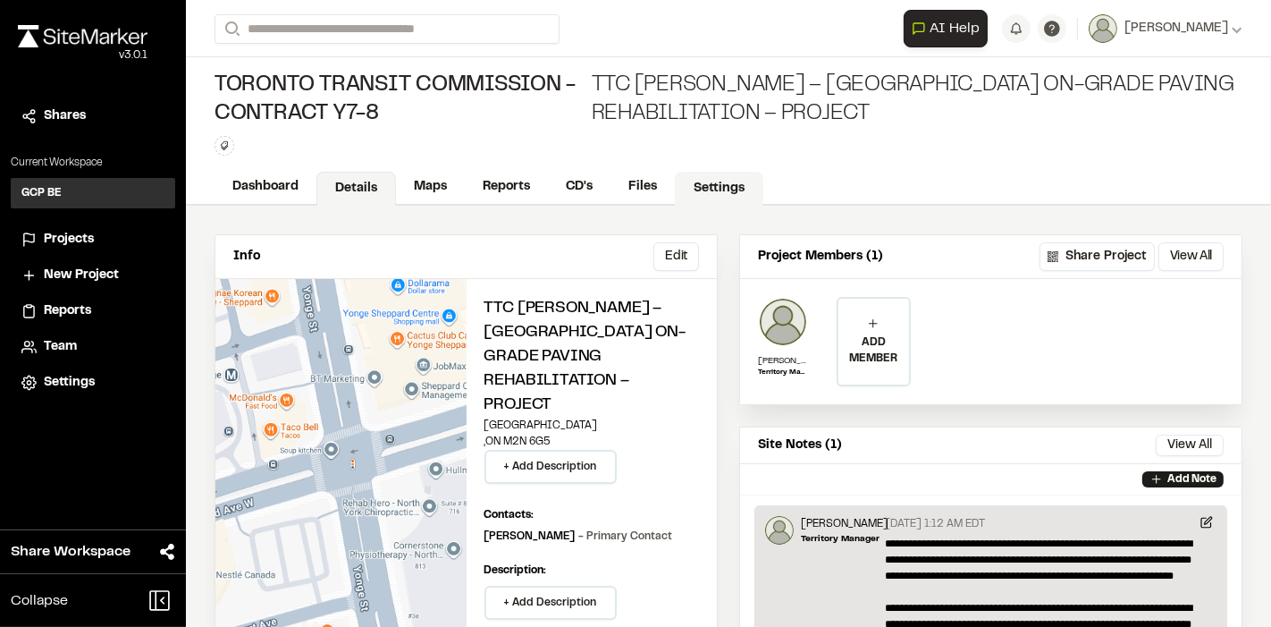
click at [710, 188] on link "Settings" at bounding box center [719, 189] width 89 height 34
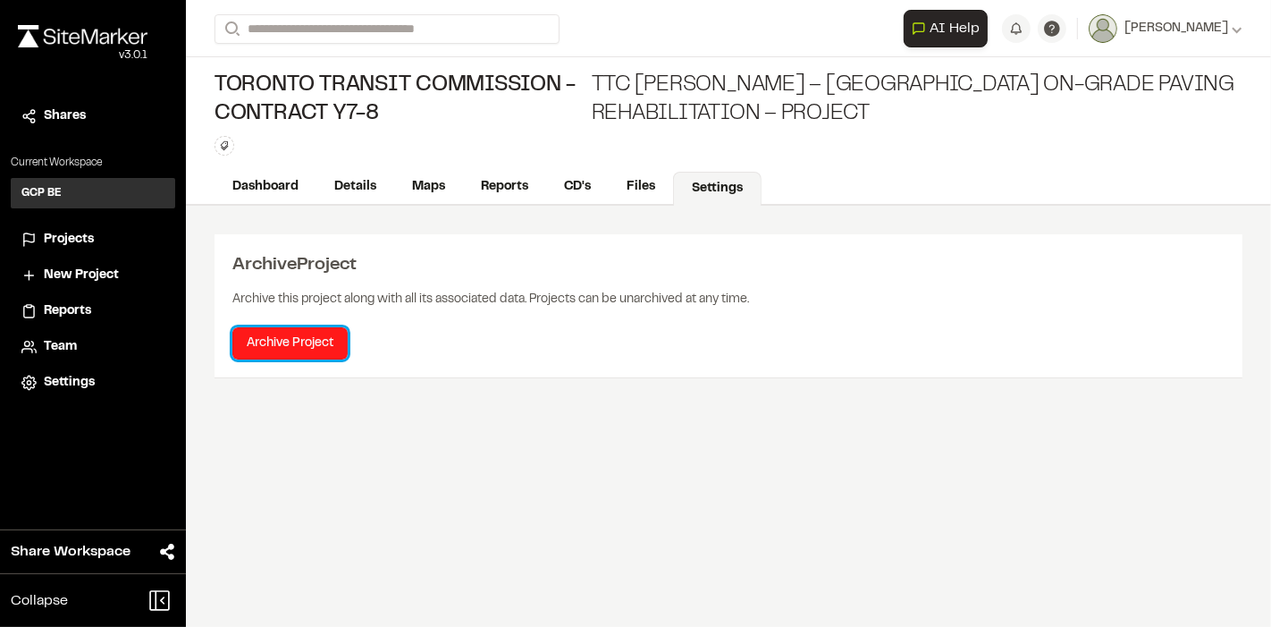
click at [291, 342] on button "Archive Project" at bounding box center [289, 343] width 115 height 32
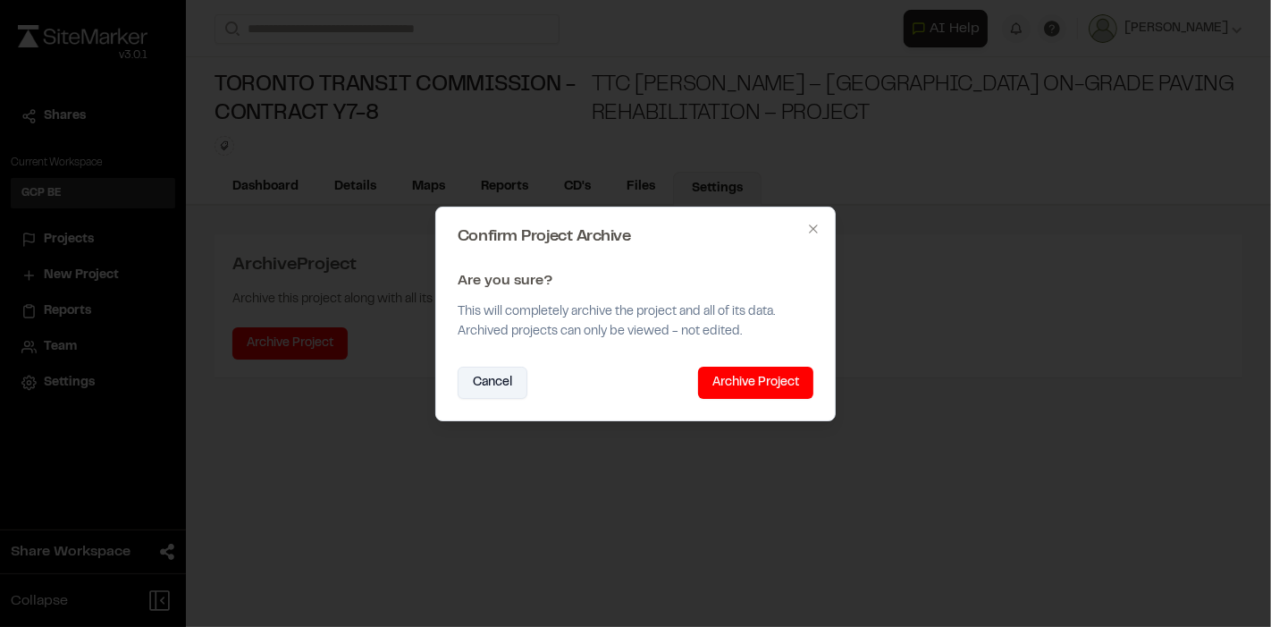
click at [482, 380] on button "Cancel" at bounding box center [493, 383] width 70 height 32
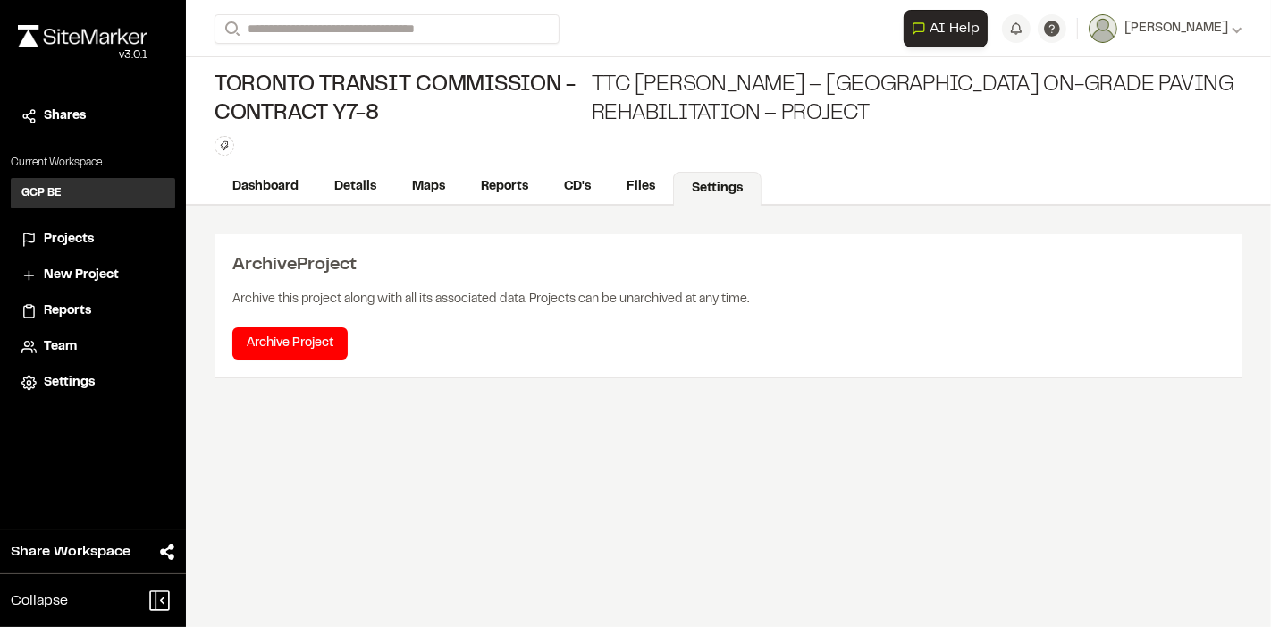
click at [717, 187] on link "Settings" at bounding box center [717, 189] width 89 height 34
click at [265, 188] on link "Dashboard" at bounding box center [267, 189] width 104 height 34
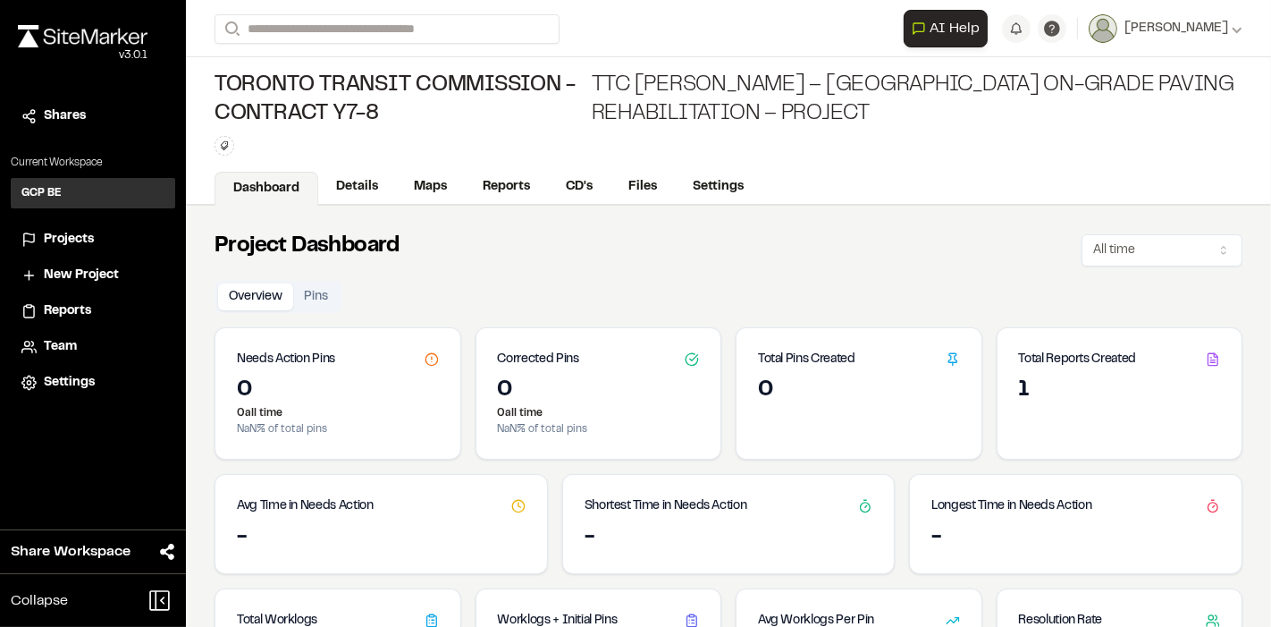
click at [56, 239] on span "Projects" at bounding box center [69, 240] width 50 height 20
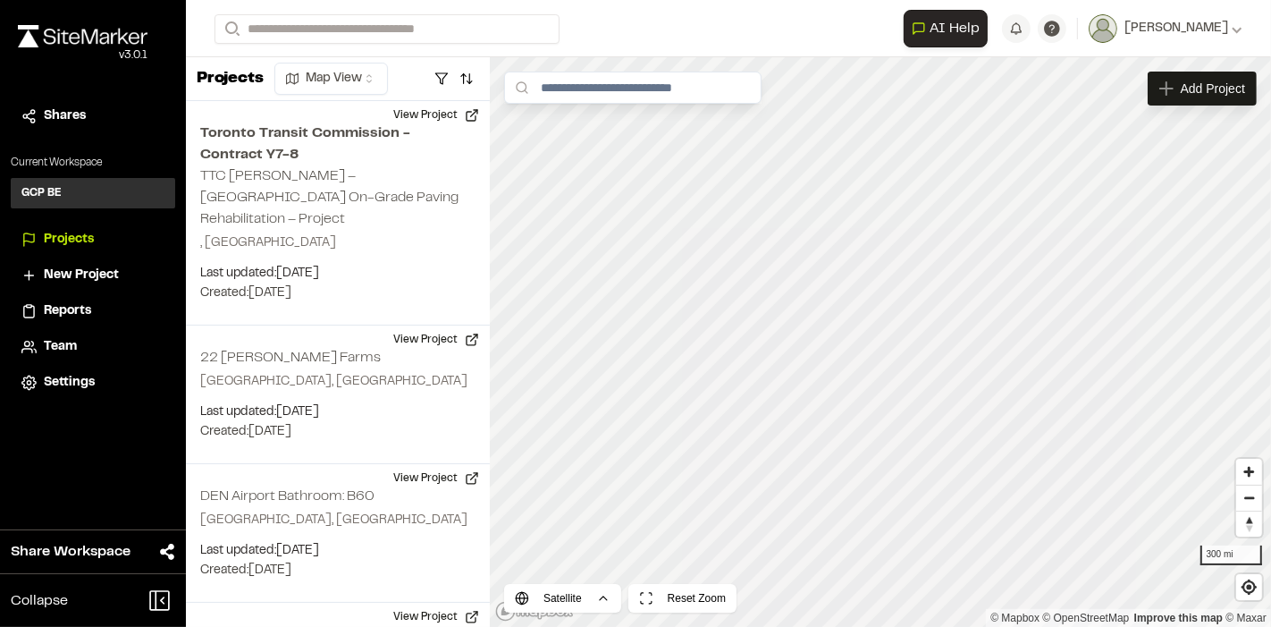
click at [61, 315] on span "Reports" at bounding box center [67, 311] width 47 height 20
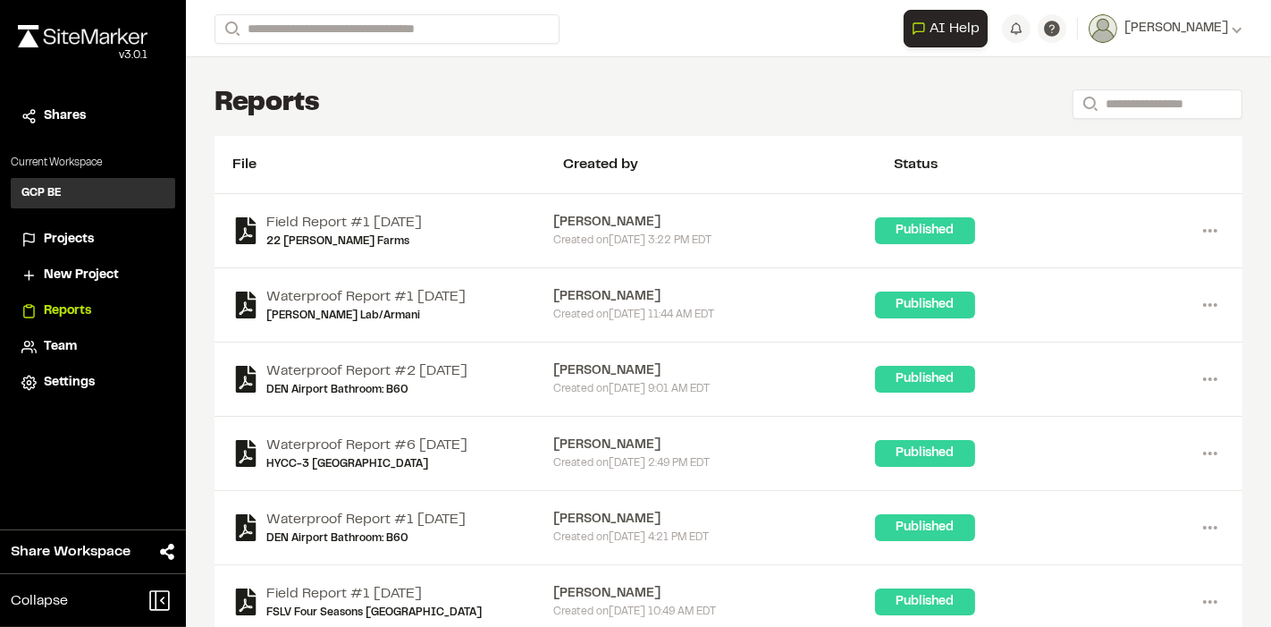
click at [907, 231] on div "Published" at bounding box center [925, 230] width 100 height 27
click at [308, 221] on link "Field Report #1 [DATE]" at bounding box center [344, 222] width 156 height 21
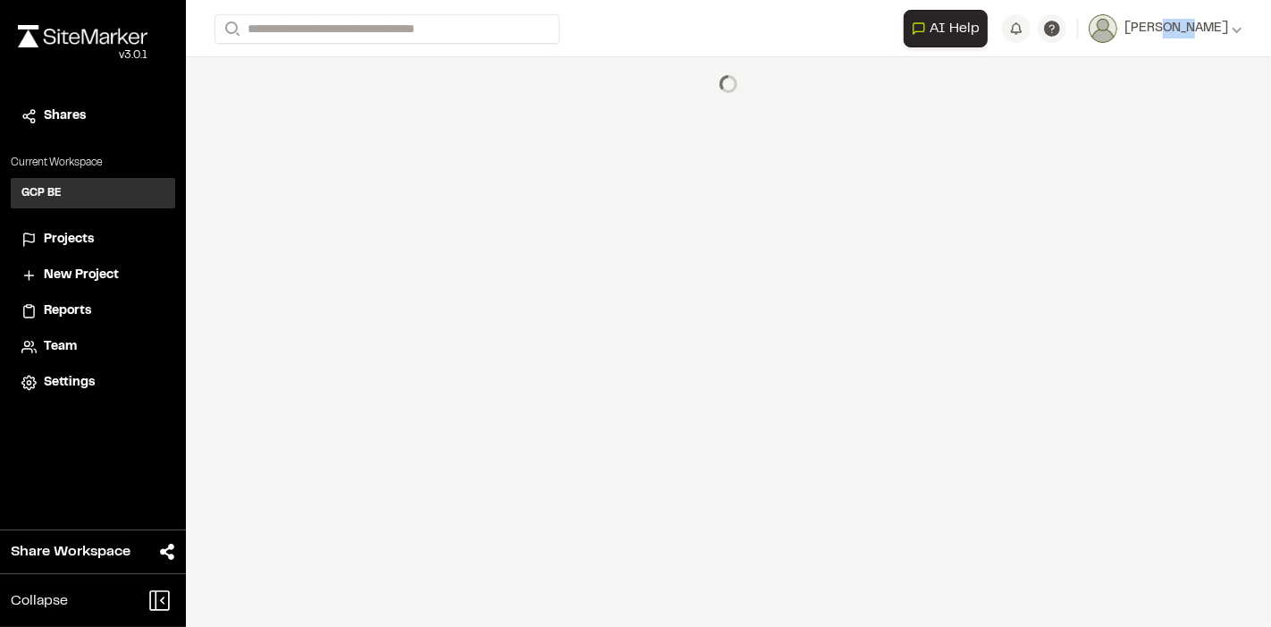
click at [308, 221] on div "**********" at bounding box center [728, 313] width 1085 height 627
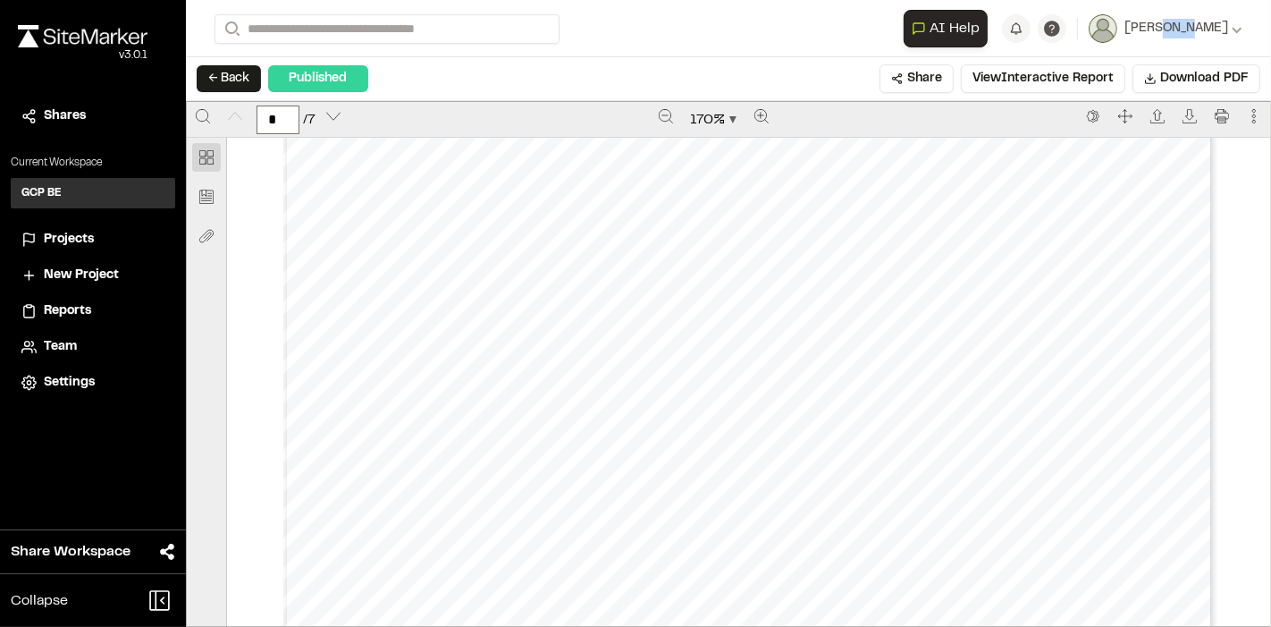
scroll to position [436, 0]
